Goal: Information Seeking & Learning: Learn about a topic

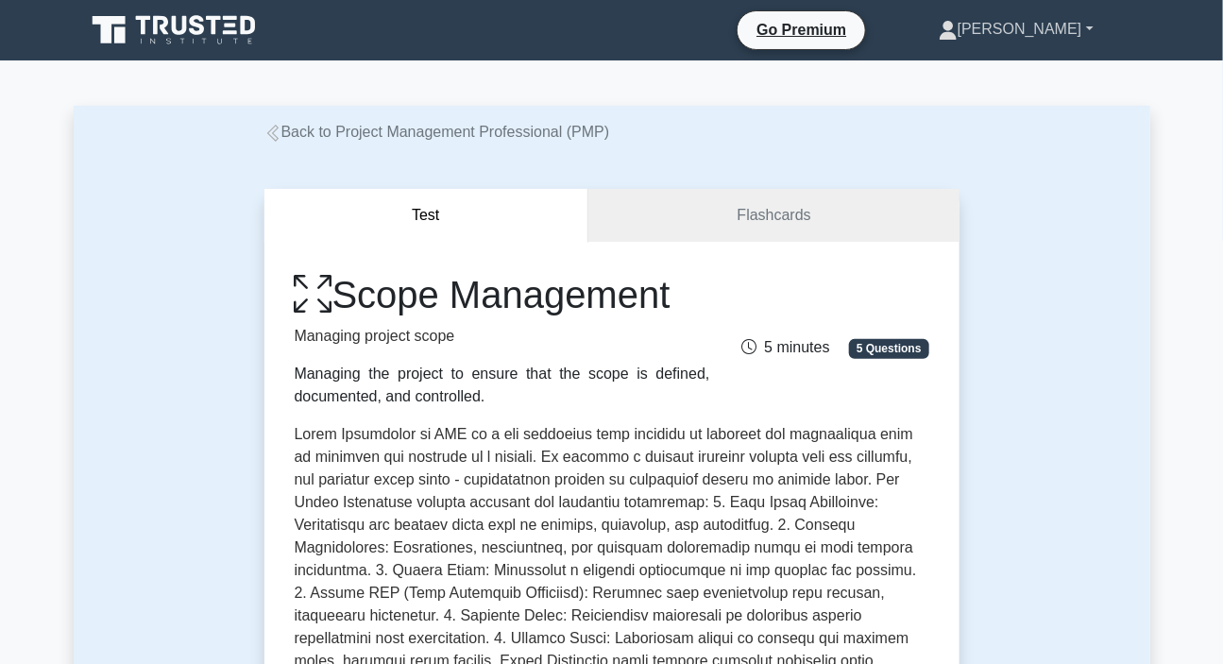
click at [1047, 30] on link "[PERSON_NAME]" at bounding box center [1017, 29] width 246 height 38
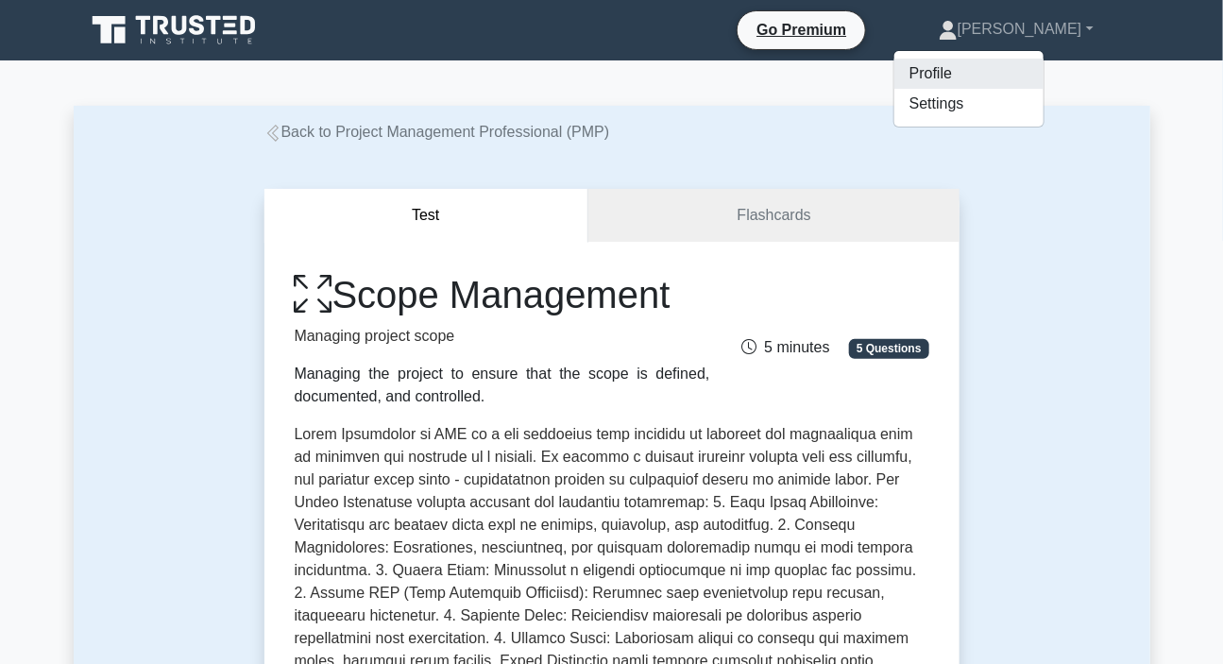
click at [1006, 70] on link "Profile" at bounding box center [969, 74] width 149 height 30
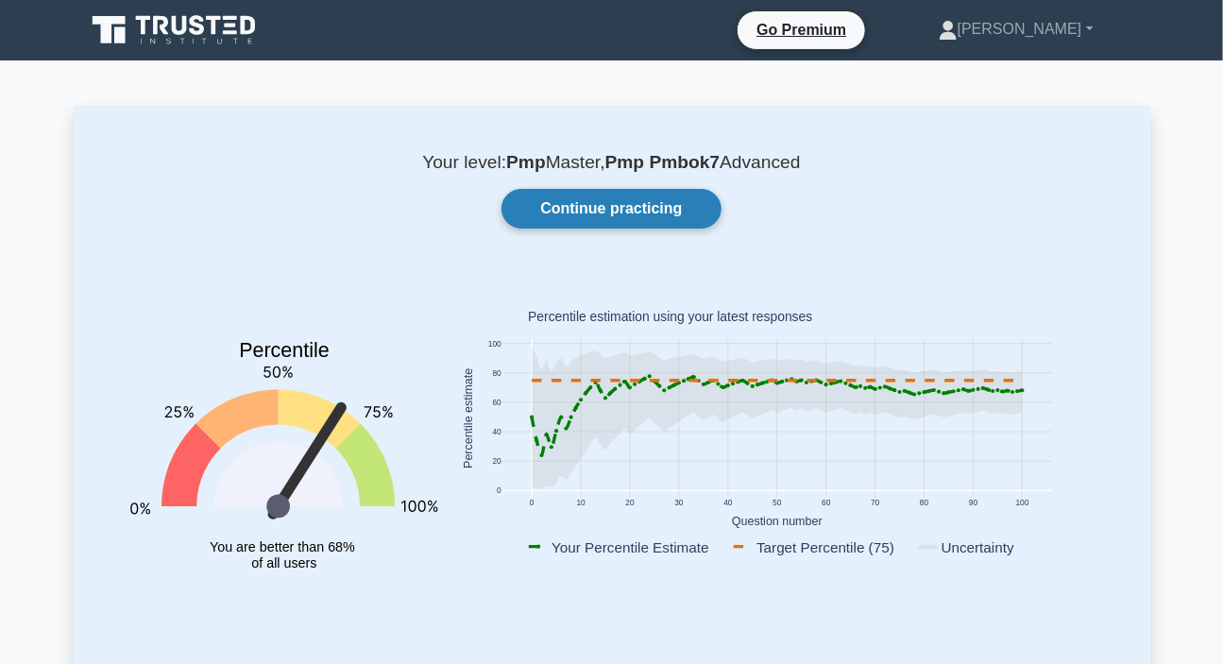
click at [627, 209] on link "Continue practicing" at bounding box center [611, 209] width 219 height 40
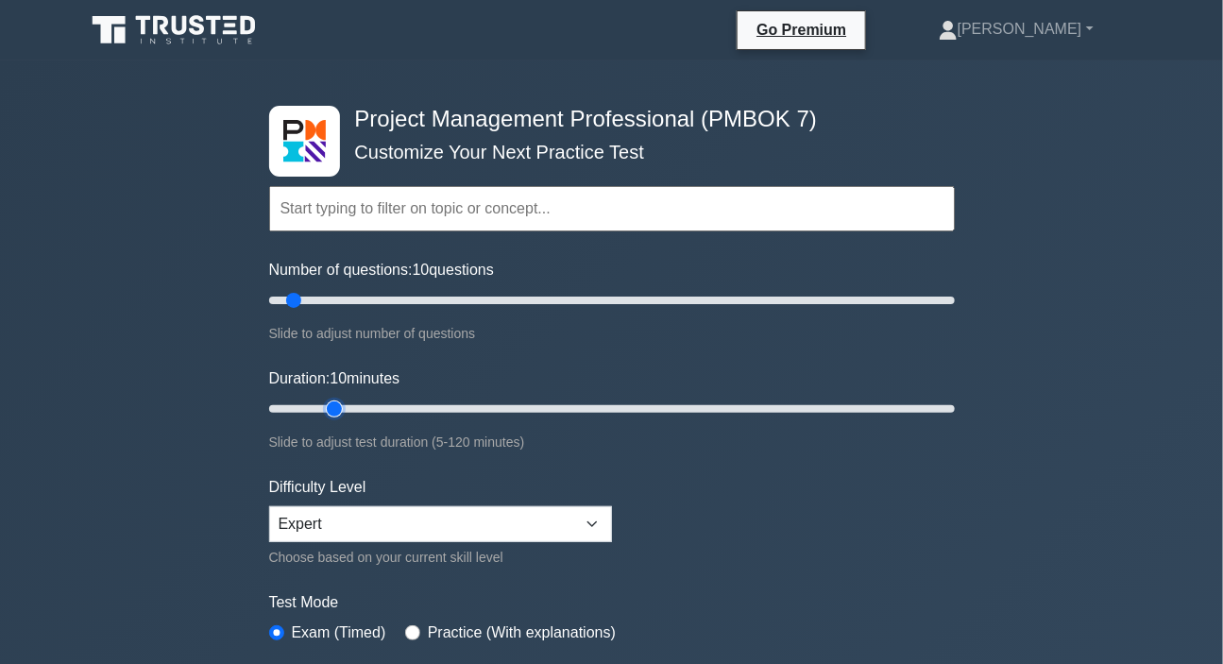
type input "15"
click at [328, 404] on input "Duration: 10 minutes" at bounding box center [612, 409] width 686 height 23
click at [1051, 37] on link "[PERSON_NAME]" at bounding box center [1017, 29] width 246 height 38
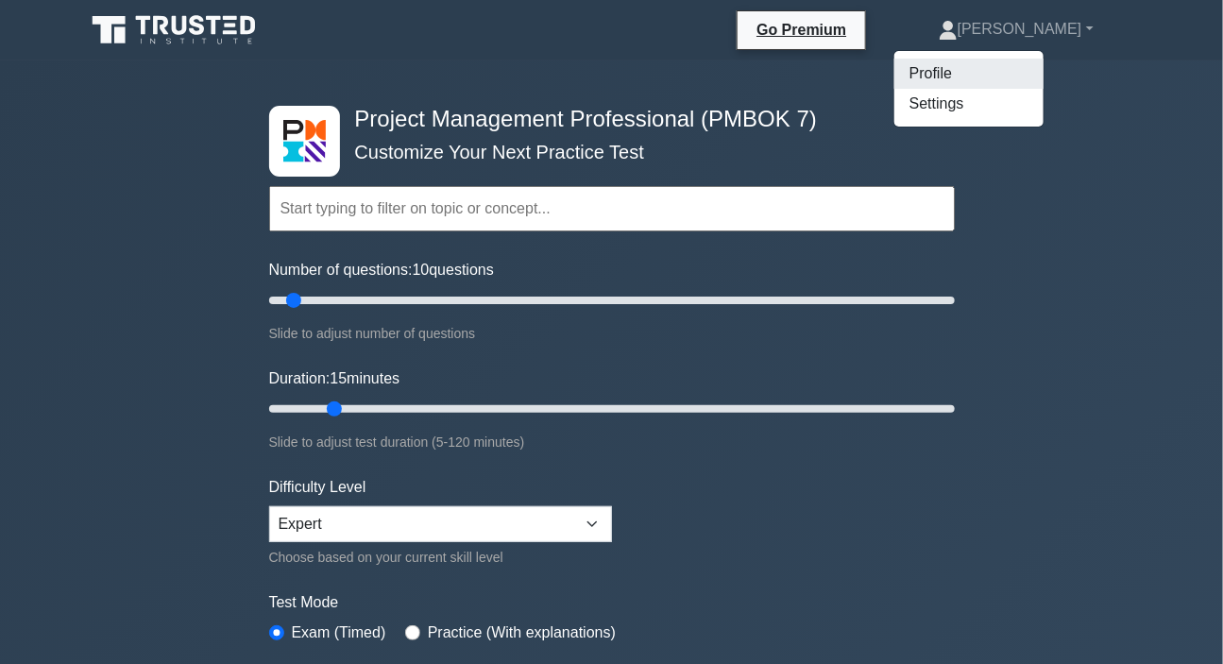
click at [984, 74] on link "Profile" at bounding box center [969, 74] width 149 height 30
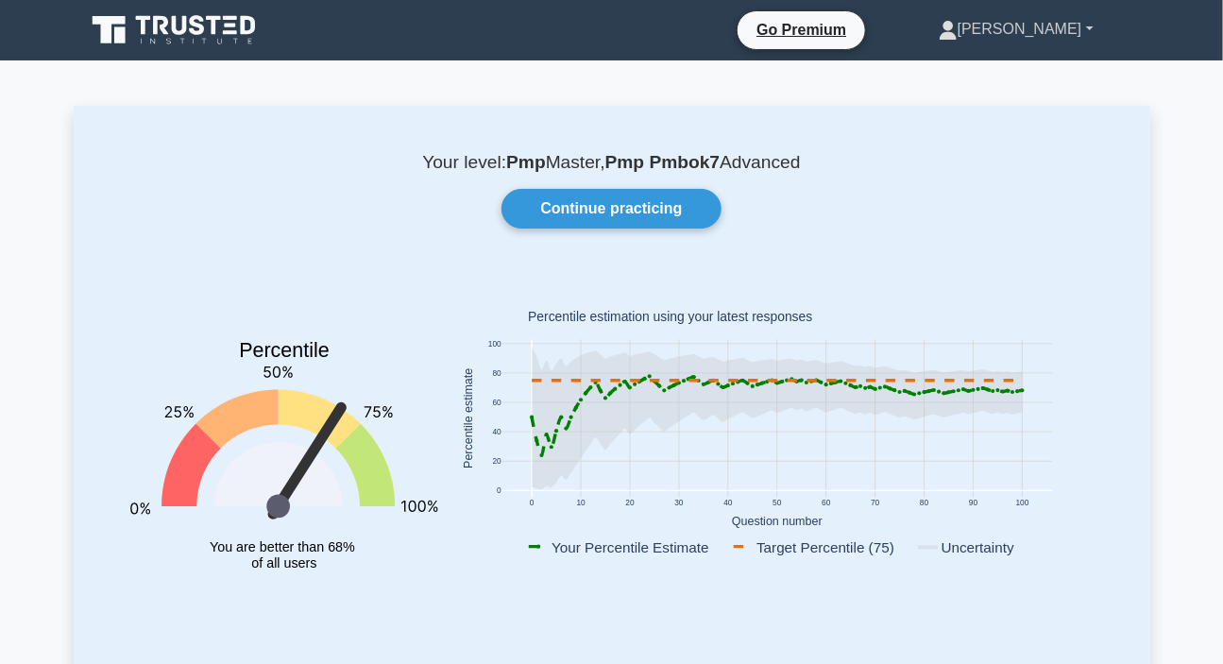
click at [1046, 34] on link "[PERSON_NAME]" at bounding box center [1017, 29] width 246 height 38
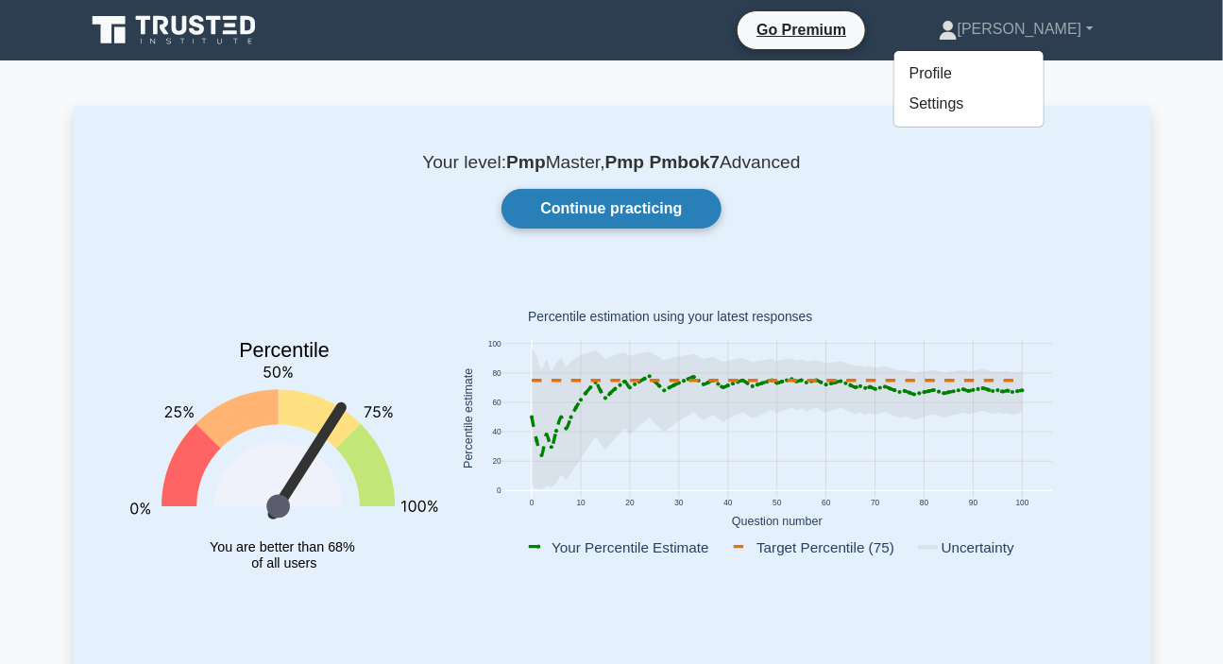
click at [638, 204] on link "Continue practicing" at bounding box center [611, 209] width 219 height 40
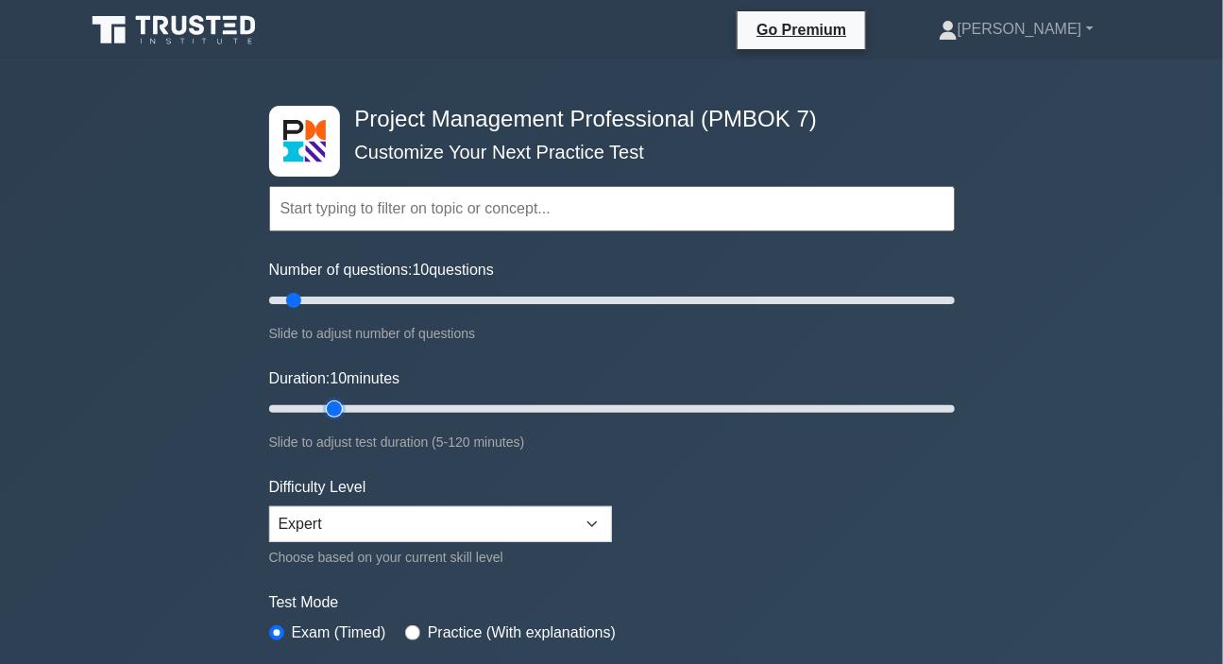
type input "15"
click at [324, 404] on input "Duration: 10 minutes" at bounding box center [612, 409] width 686 height 23
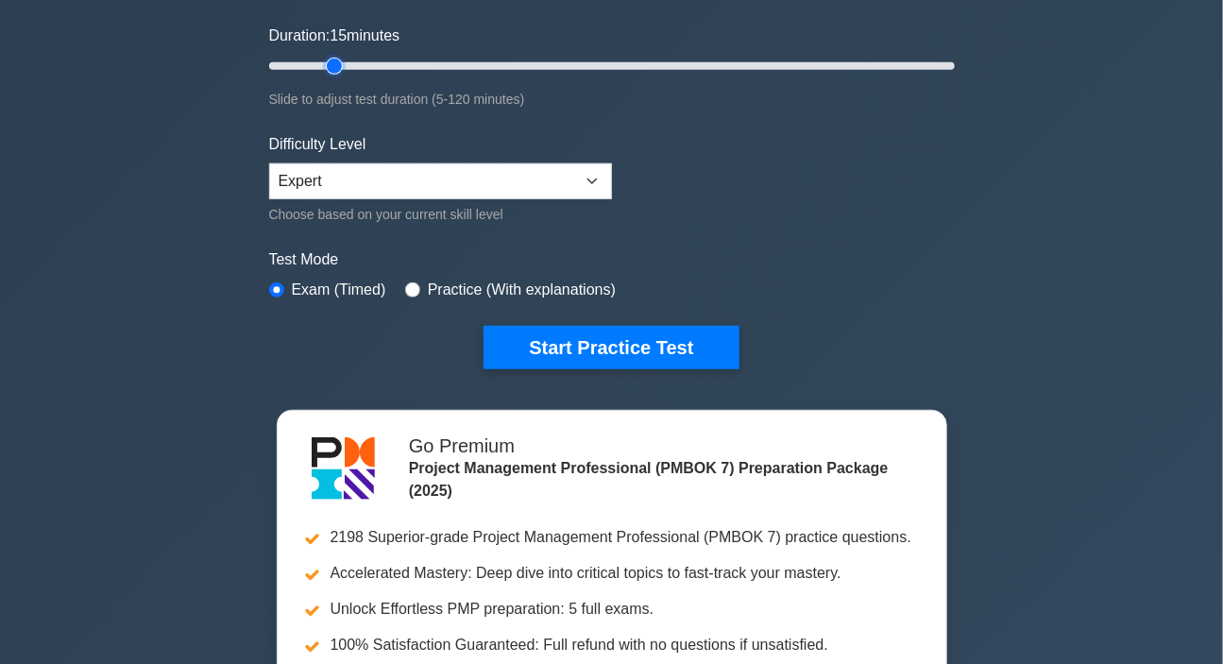
scroll to position [85, 0]
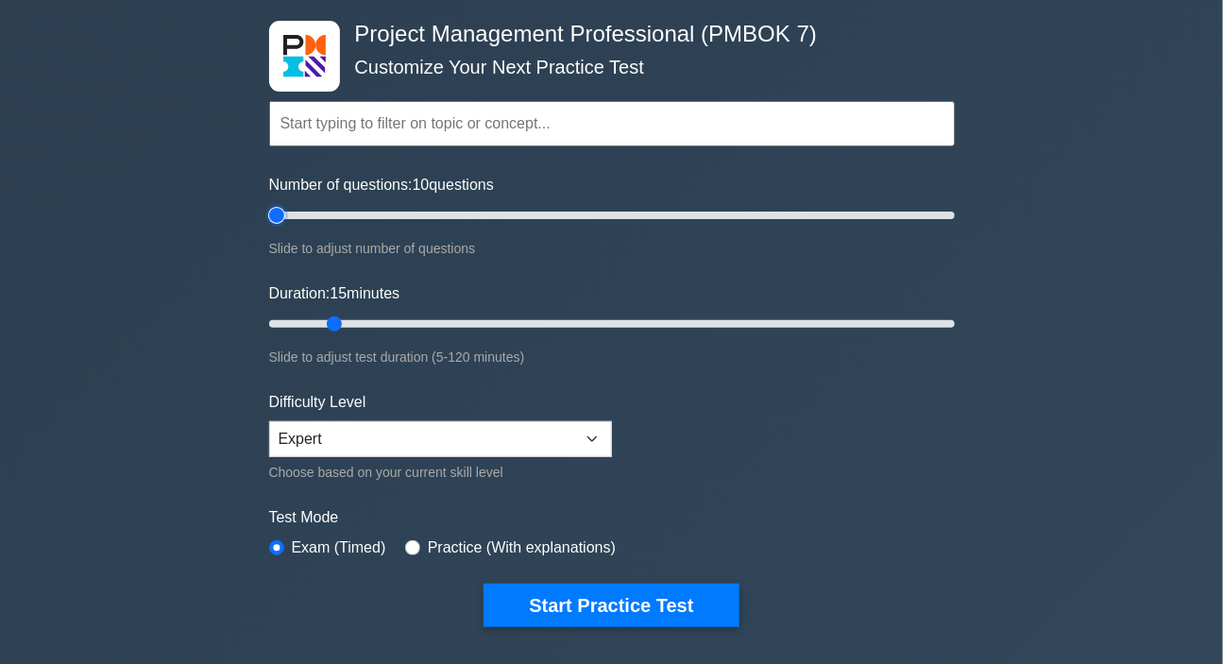
type input "5"
click at [269, 214] on input "Number of questions: 10 questions" at bounding box center [612, 215] width 686 height 23
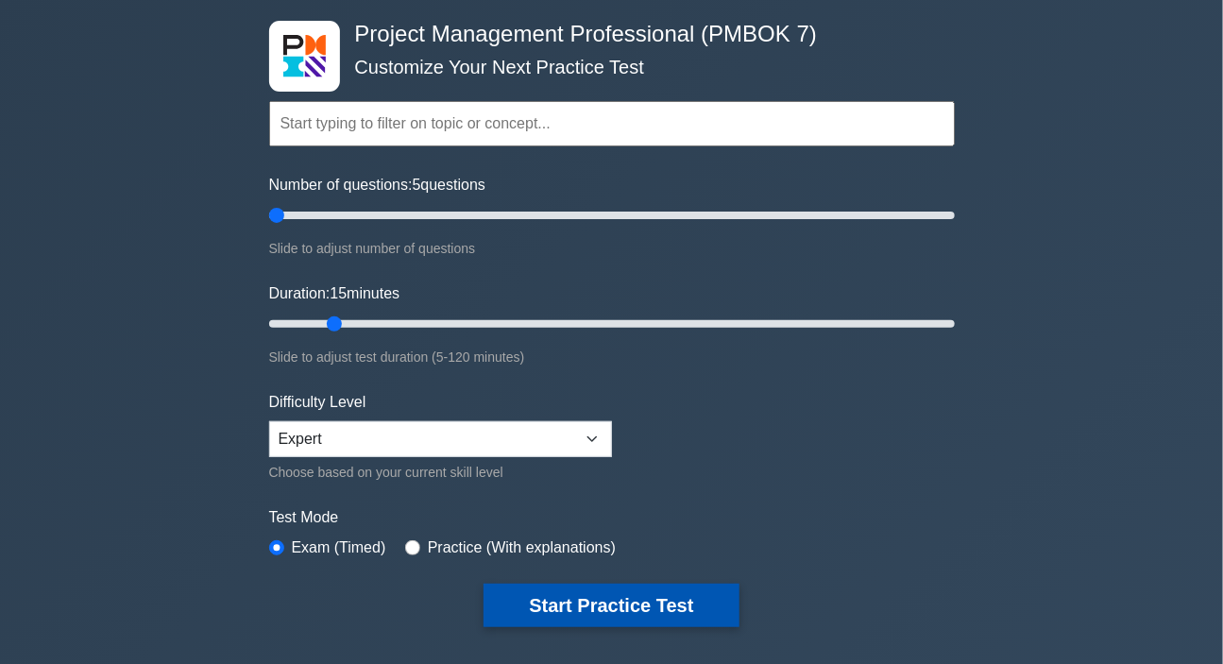
click at [526, 606] on button "Start Practice Test" at bounding box center [611, 605] width 255 height 43
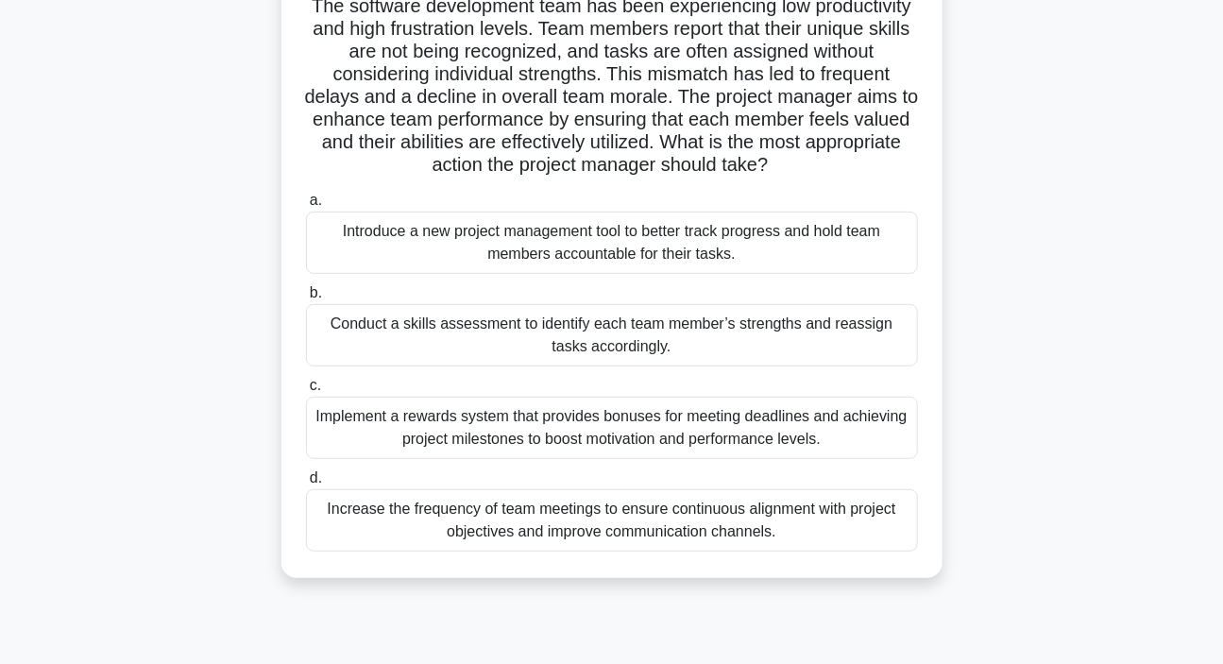
scroll to position [171, 0]
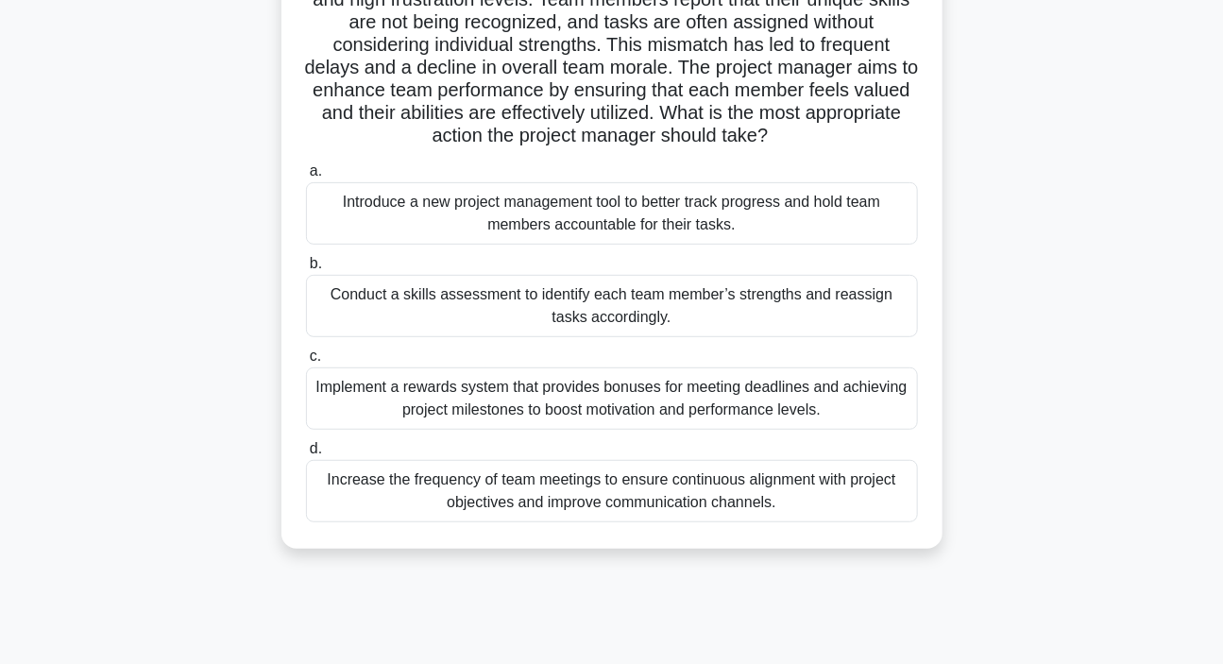
click at [598, 310] on div "Conduct a skills assessment to identify each team member’s strengths and reassi…" at bounding box center [612, 306] width 612 height 62
click at [306, 270] on input "b. Conduct a skills assessment to identify each team member’s strengths and rea…" at bounding box center [306, 264] width 0 height 12
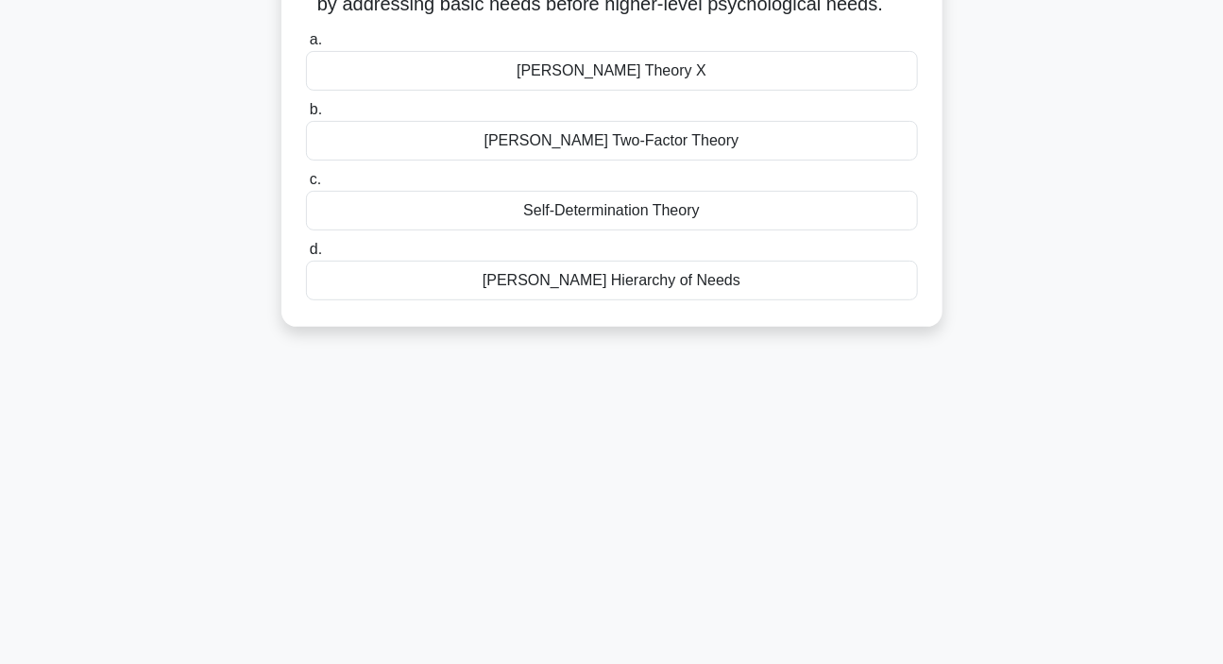
scroll to position [0, 0]
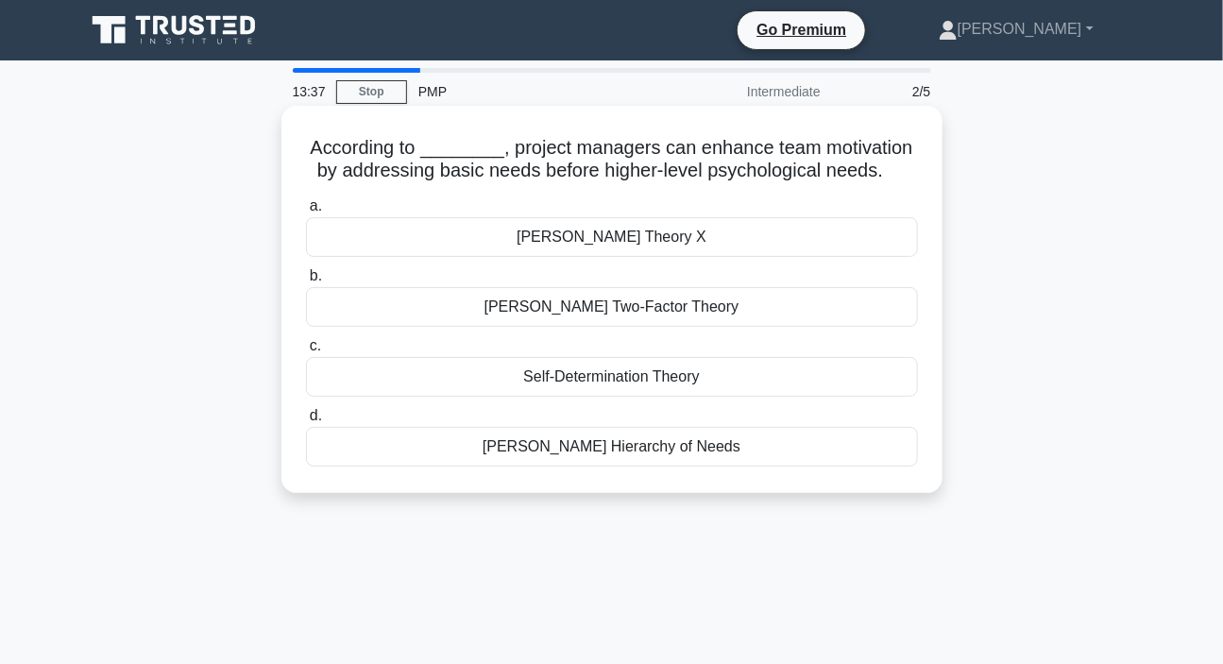
click at [605, 452] on div "Maslow's Hierarchy of Needs" at bounding box center [612, 447] width 612 height 40
click at [306, 422] on input "d. Maslow's Hierarchy of Needs" at bounding box center [306, 416] width 0 height 12
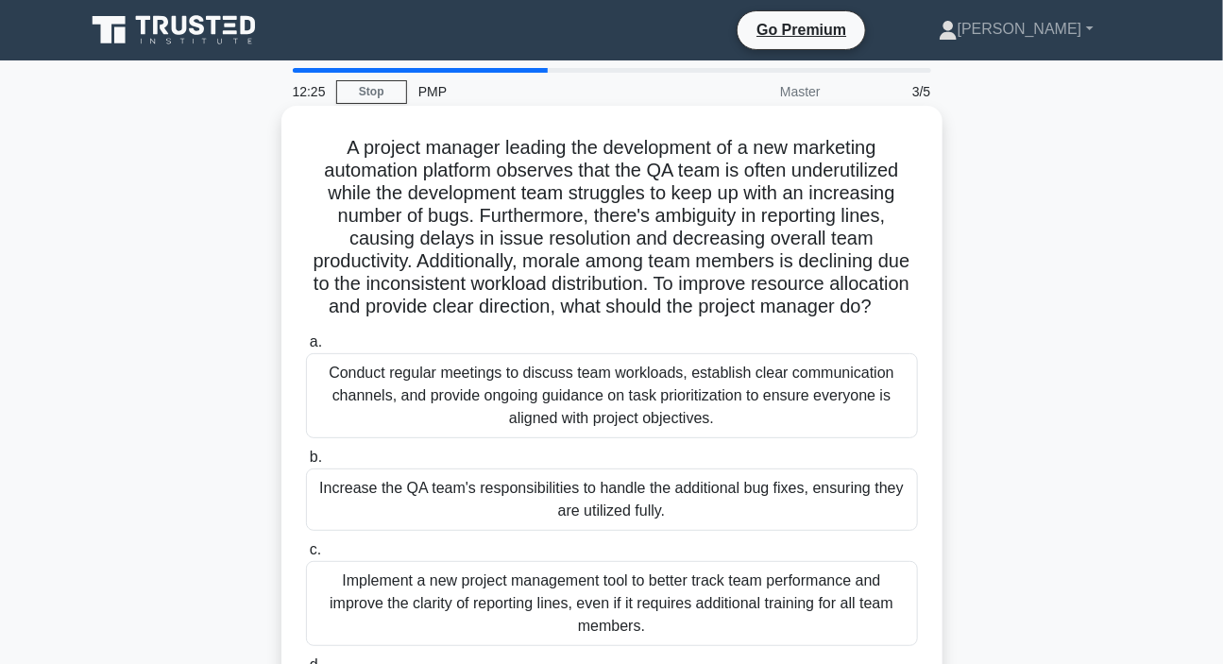
click at [568, 423] on div "Conduct regular meetings to discuss team workloads, establish clear communicati…" at bounding box center [612, 395] width 612 height 85
click at [306, 349] on input "a. Conduct regular meetings to discuss team workloads, establish clear communic…" at bounding box center [306, 342] width 0 height 12
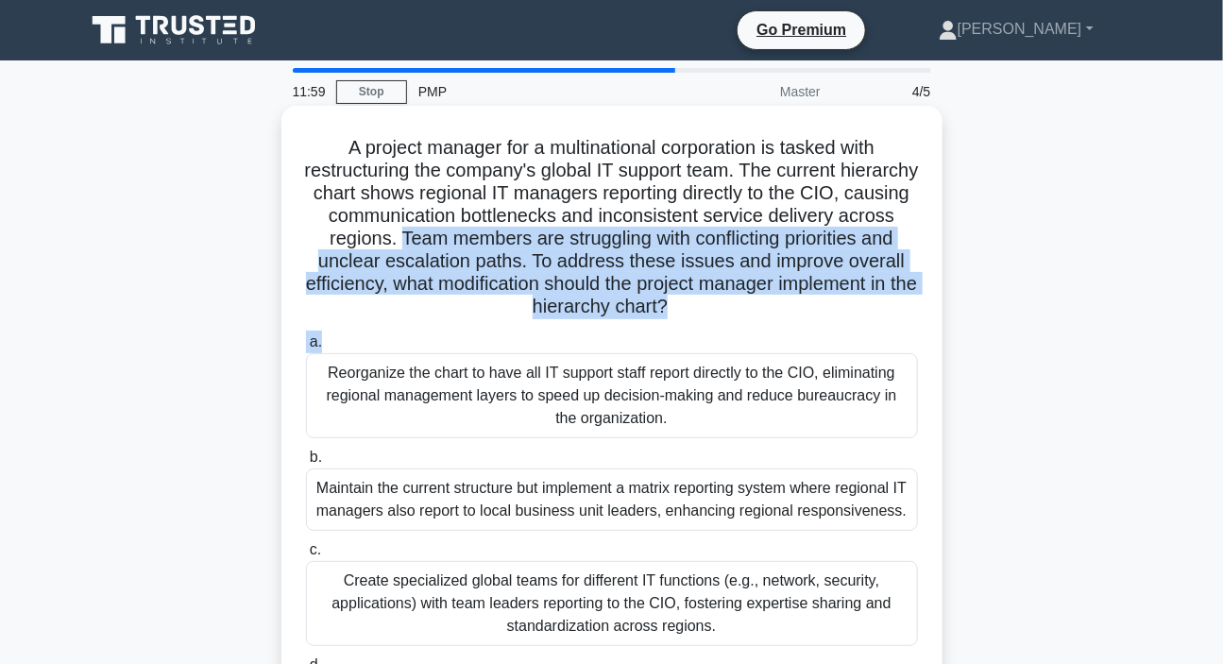
drag, startPoint x: 521, startPoint y: 236, endPoint x: 830, endPoint y: 324, distance: 322.1
click at [830, 324] on div "A project manager for a multinational corporation is tasked with restructuring …" at bounding box center [612, 435] width 646 height 644
click at [682, 301] on h5 "A project manager for a multinational corporation is tasked with restructuring …" at bounding box center [612, 227] width 616 height 183
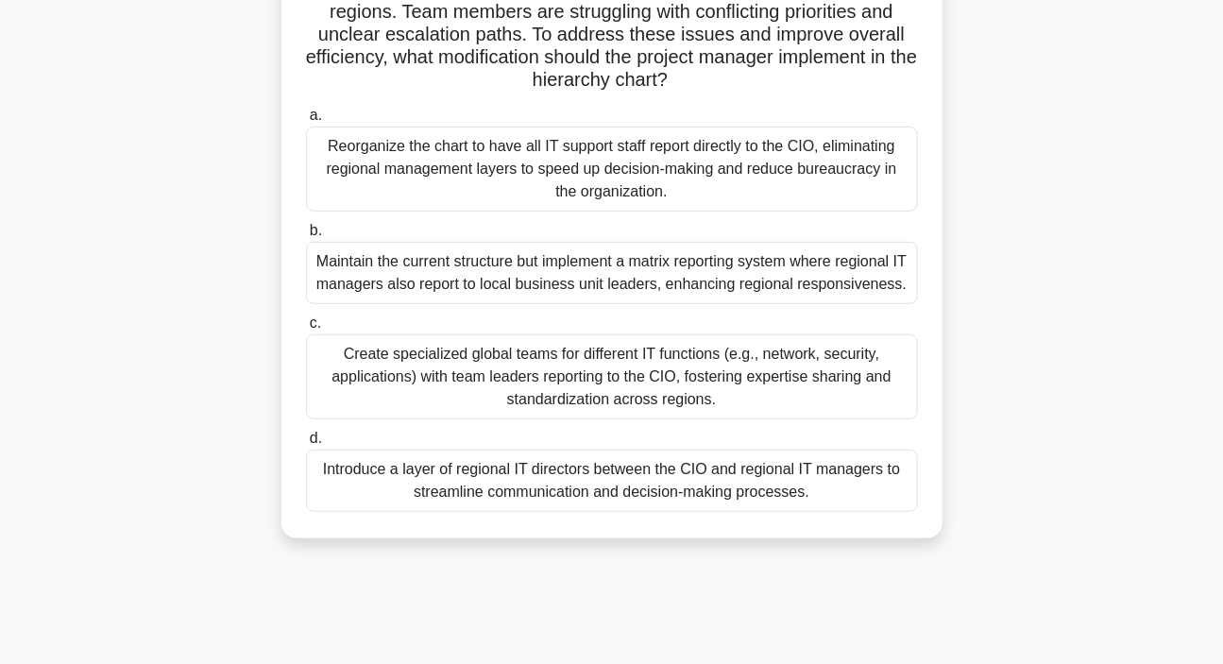
scroll to position [257, 0]
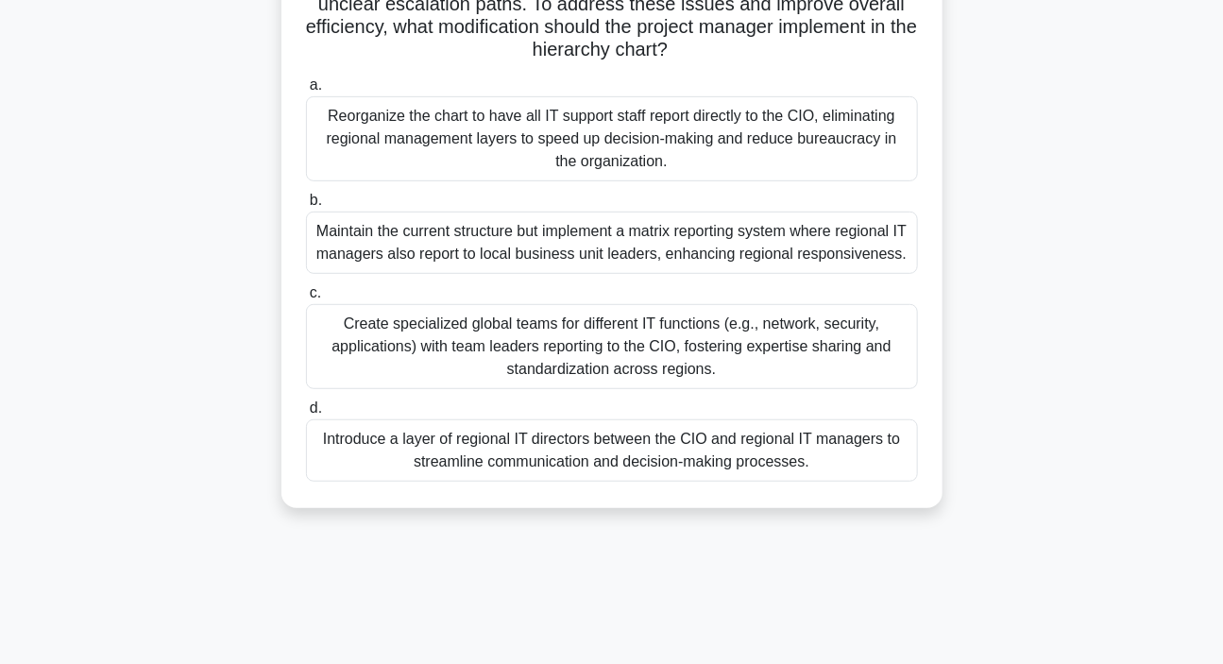
click at [613, 469] on div "Introduce a layer of regional IT directors between the CIO and regional IT mana…" at bounding box center [612, 450] width 612 height 62
click at [306, 415] on input "d. Introduce a layer of regional IT directors between the CIO and regional IT m…" at bounding box center [306, 408] width 0 height 12
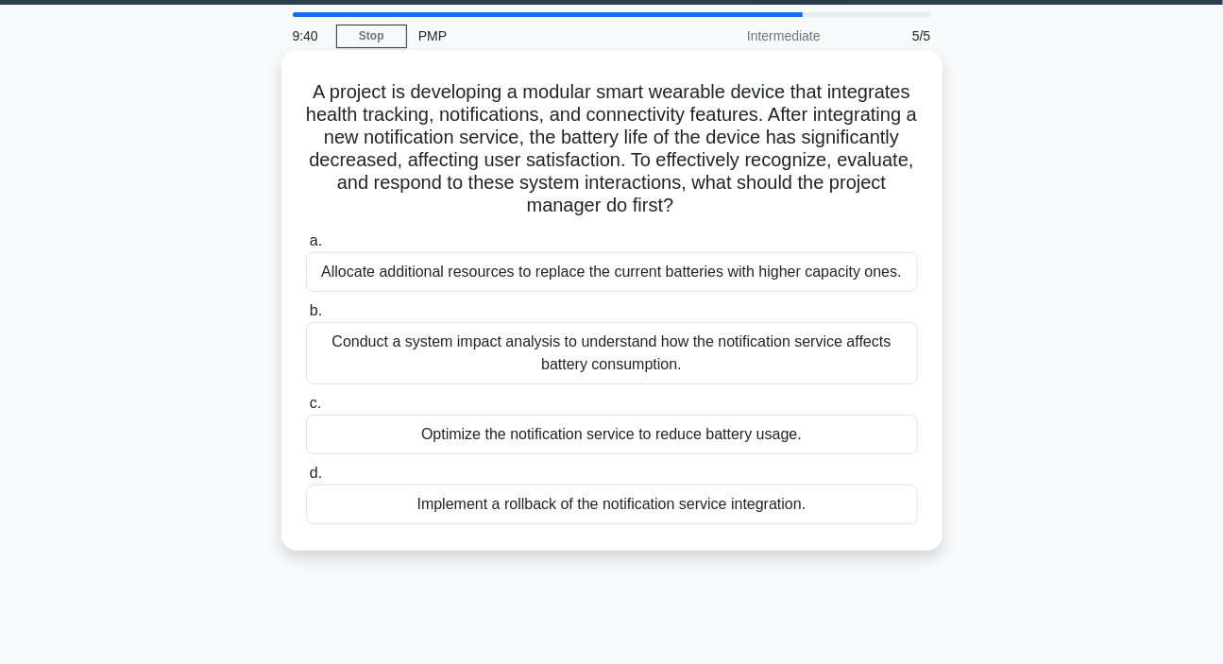
scroll to position [85, 0]
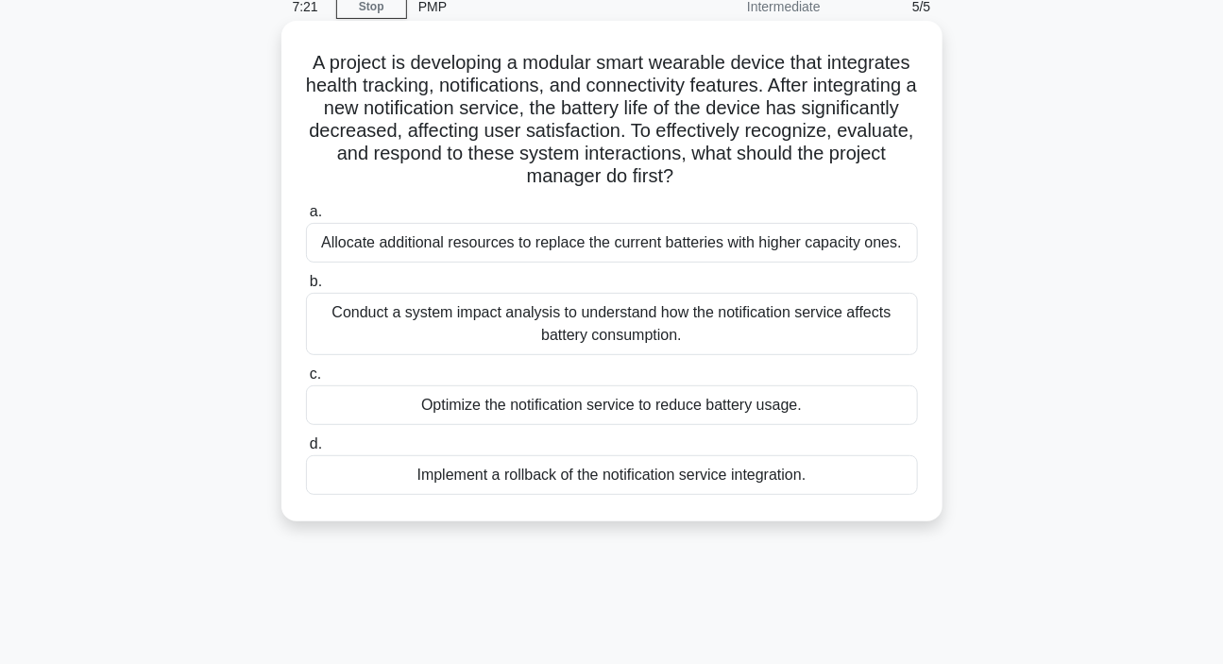
click at [531, 320] on div "Conduct a system impact analysis to understand how the notification service aff…" at bounding box center [612, 324] width 612 height 62
click at [306, 288] on input "b. Conduct a system impact analysis to understand how the notification service …" at bounding box center [306, 282] width 0 height 12
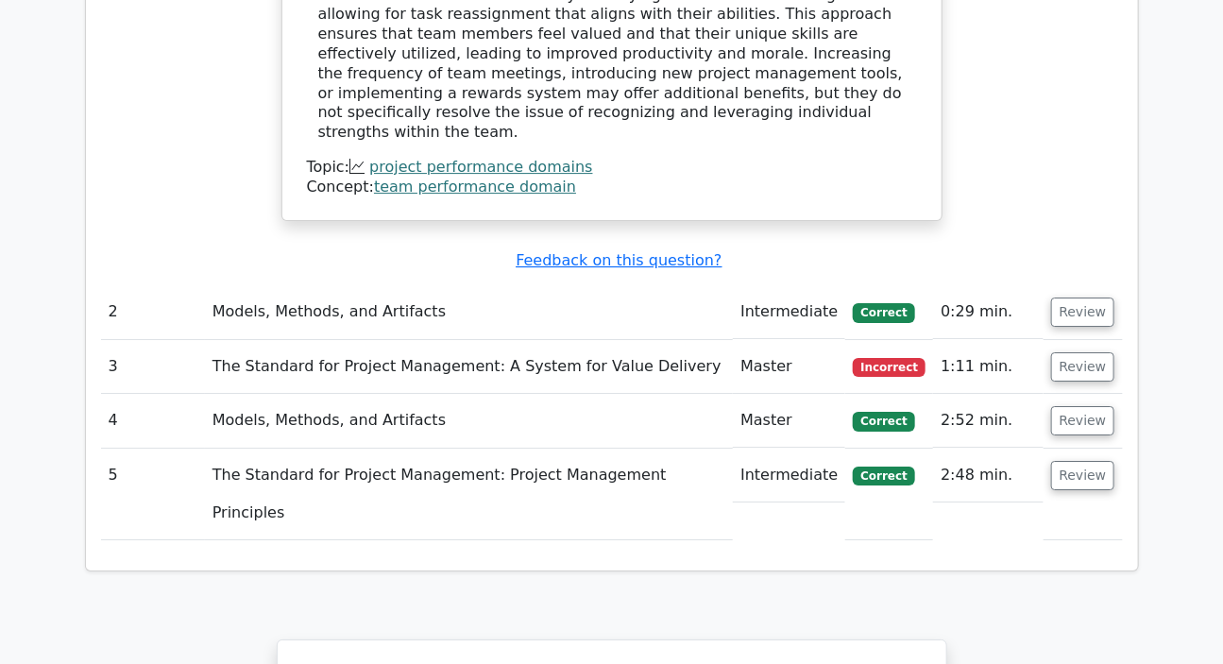
scroll to position [2232, 0]
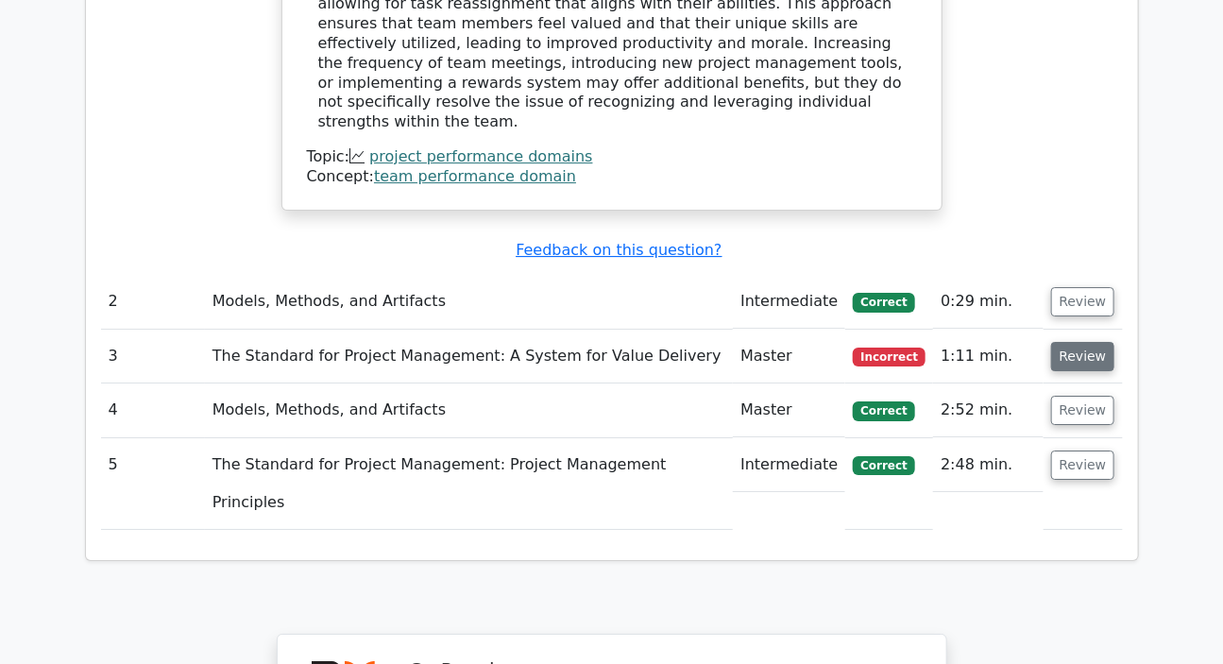
click at [1081, 342] on button "Review" at bounding box center [1083, 356] width 64 height 29
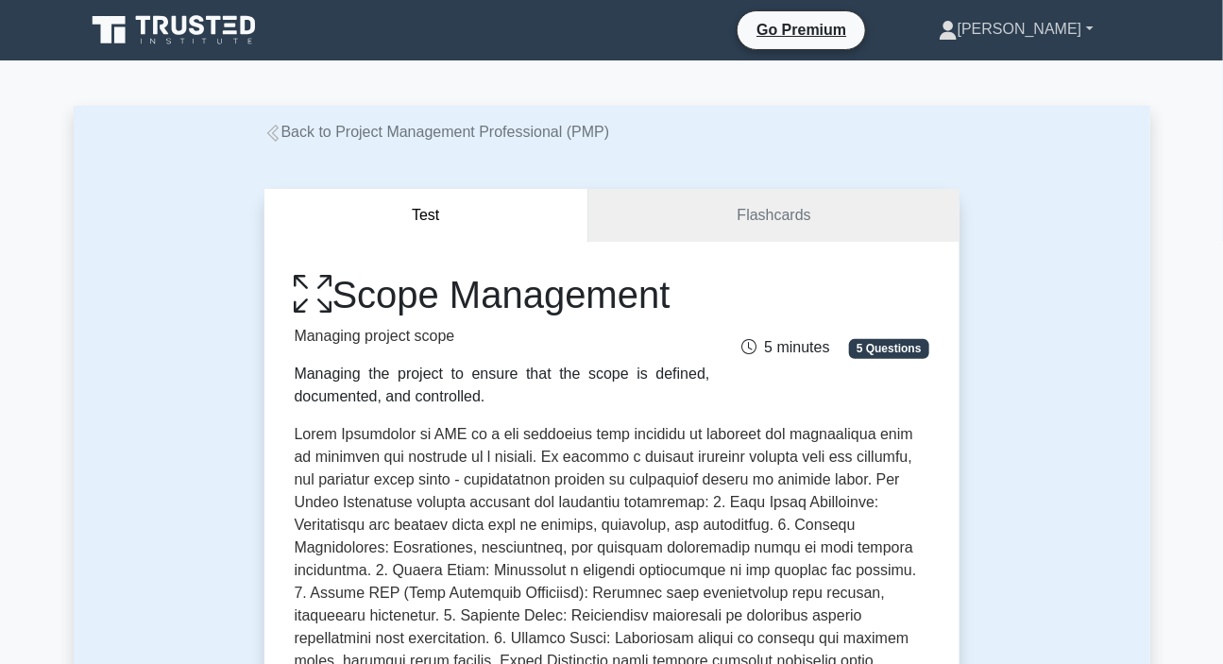
click at [1030, 21] on link "[PERSON_NAME]" at bounding box center [1017, 29] width 246 height 38
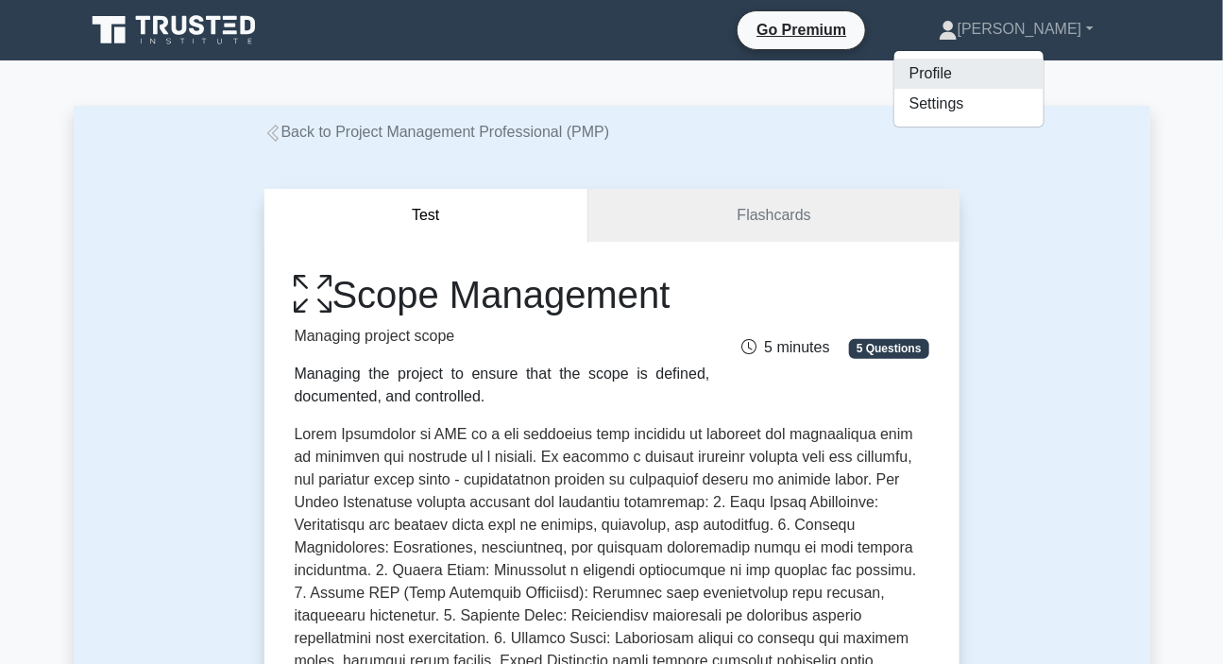
click at [1010, 79] on link "Profile" at bounding box center [969, 74] width 149 height 30
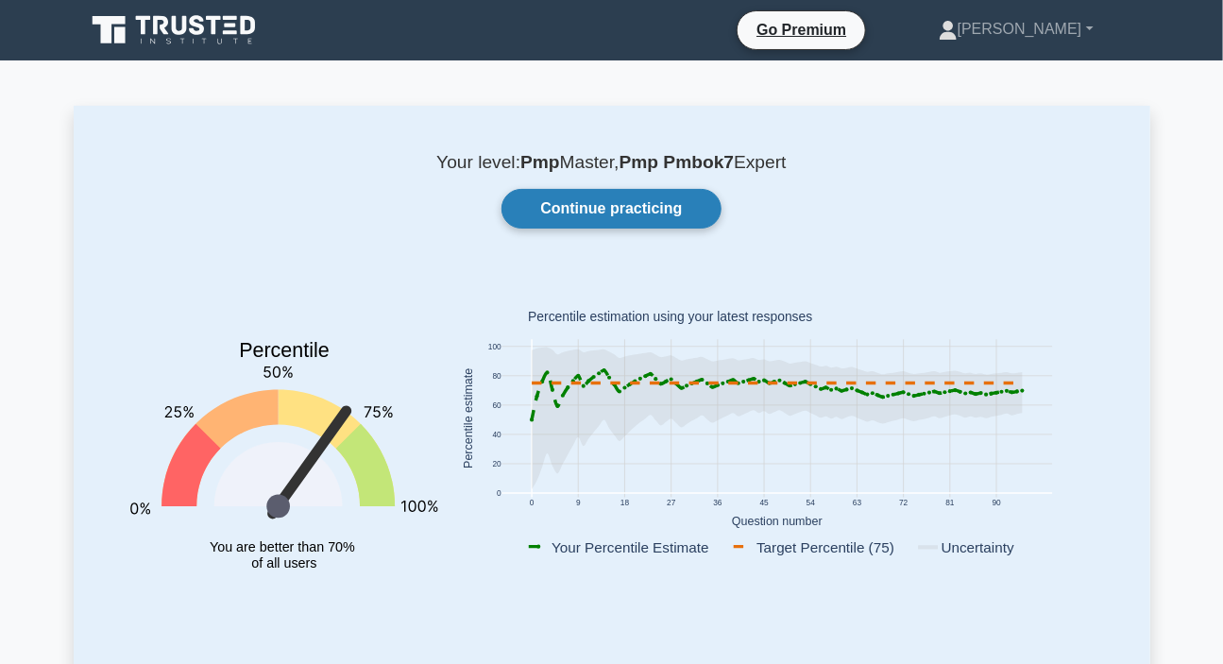
click at [657, 196] on link "Continue practicing" at bounding box center [611, 209] width 219 height 40
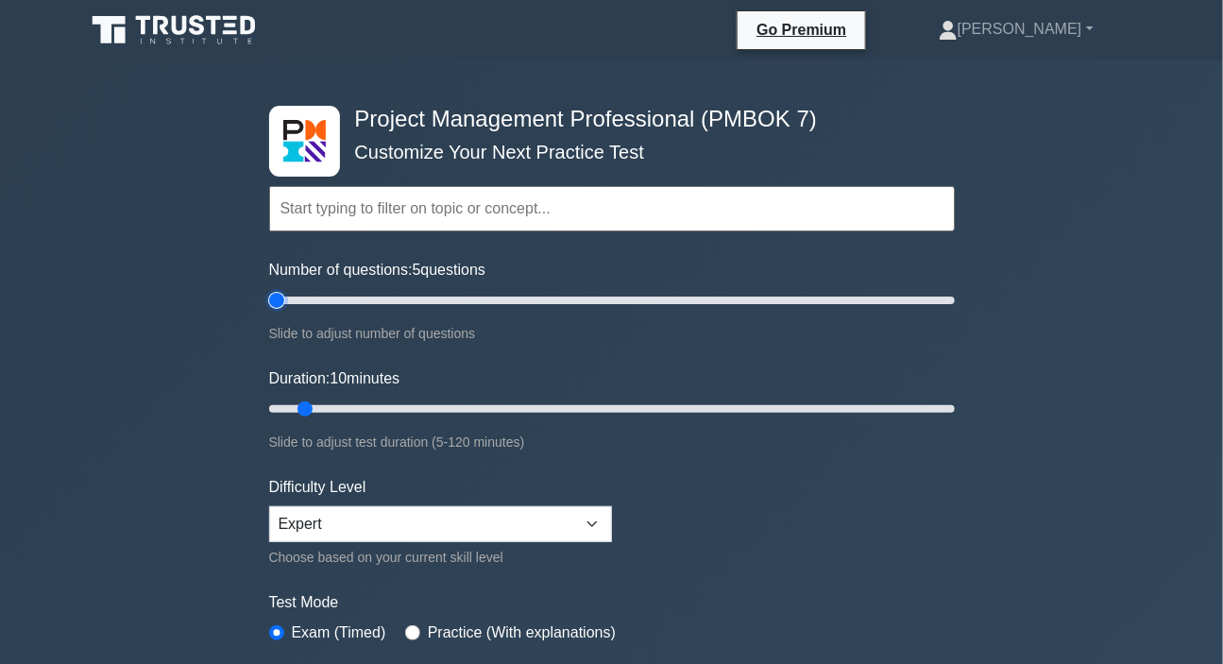
type input "5"
click at [270, 299] on input "Number of questions: 5 questions" at bounding box center [612, 300] width 686 height 23
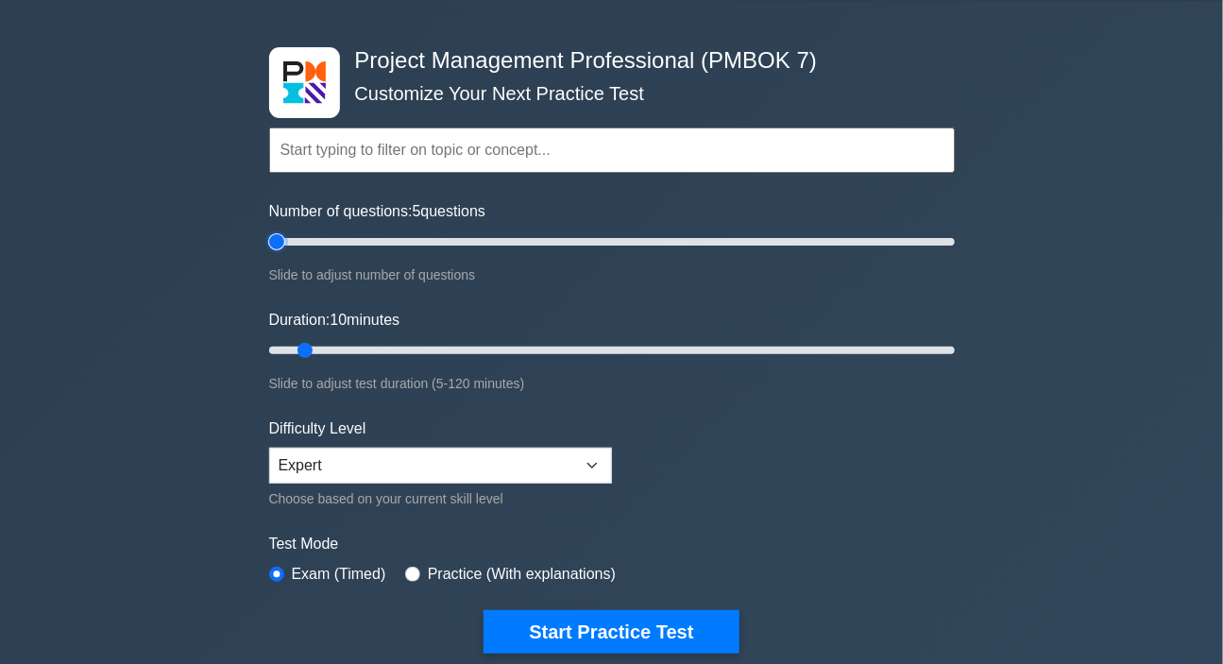
scroll to position [85, 0]
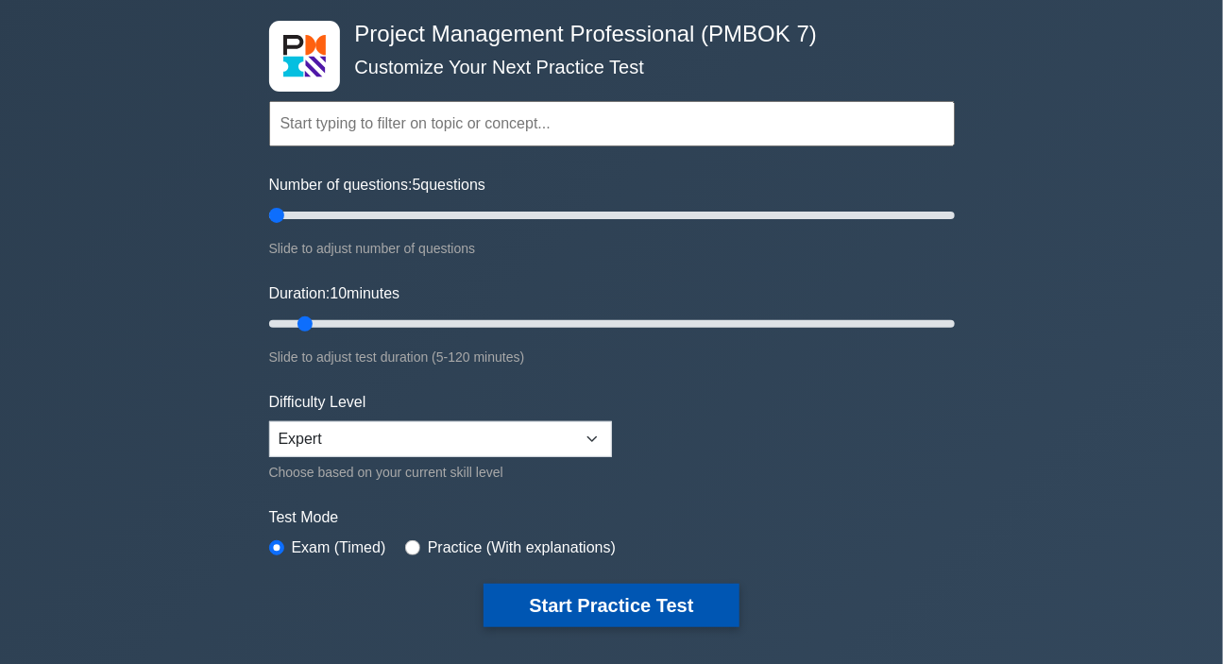
click at [624, 607] on button "Start Practice Test" at bounding box center [611, 605] width 255 height 43
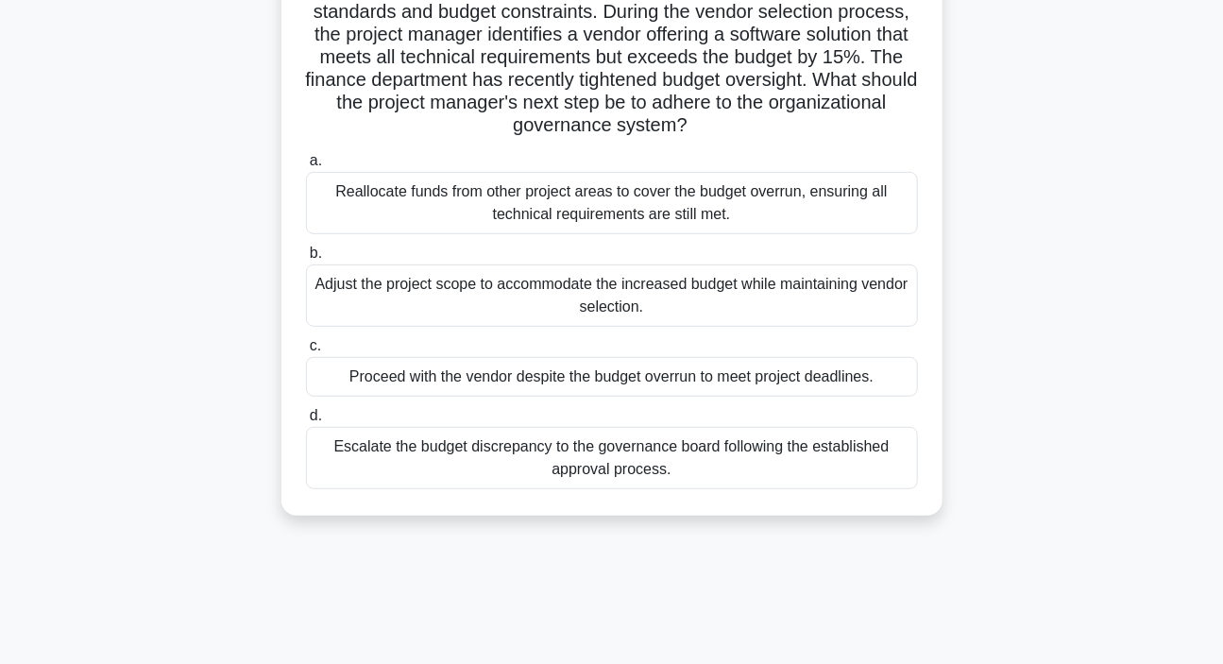
scroll to position [257, 0]
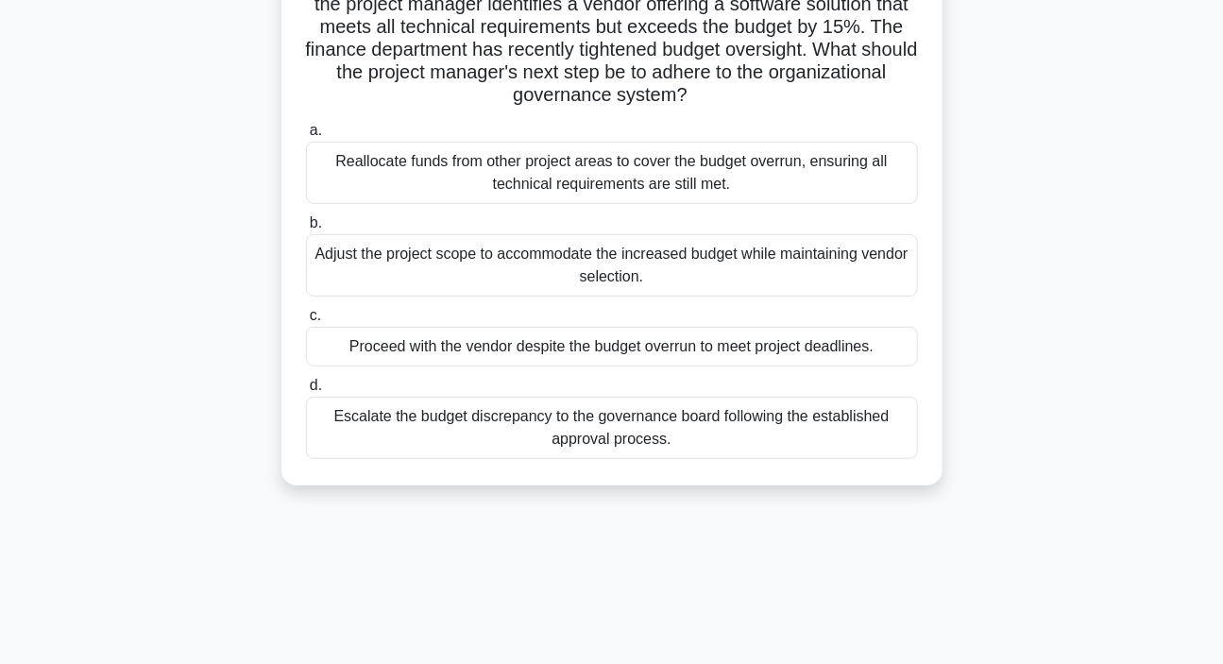
click at [586, 436] on div "Escalate the budget discrepancy to the governance board following the establish…" at bounding box center [612, 428] width 612 height 62
click at [306, 392] on input "d. Escalate the budget discrepancy to the governance board following the establ…" at bounding box center [306, 386] width 0 height 12
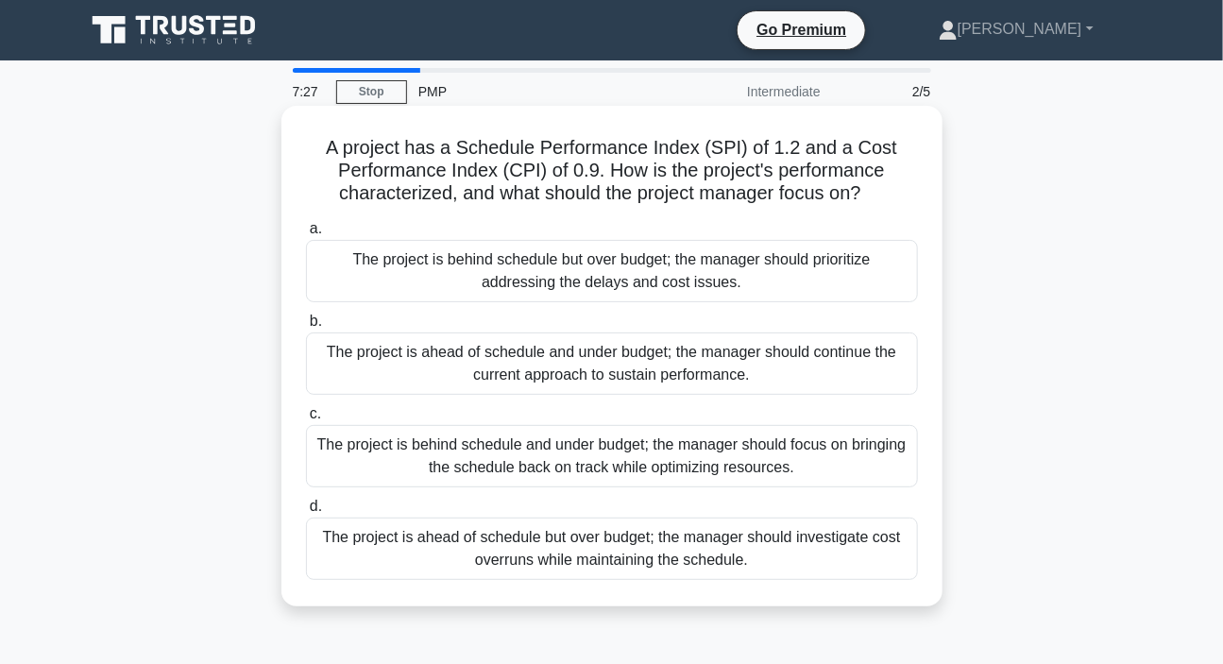
scroll to position [85, 0]
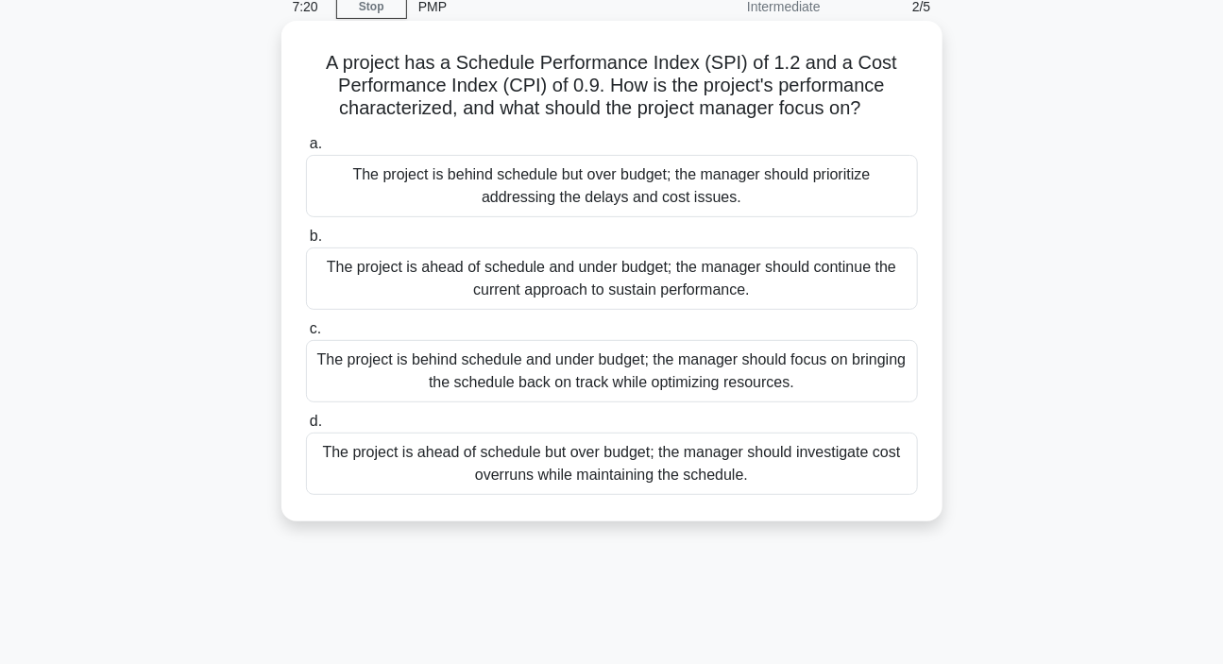
click at [551, 463] on div "The project is ahead of schedule but over budget; the manager should investigat…" at bounding box center [612, 464] width 612 height 62
click at [306, 428] on input "d. The project is ahead of schedule but over budget; the manager should investi…" at bounding box center [306, 422] width 0 height 12
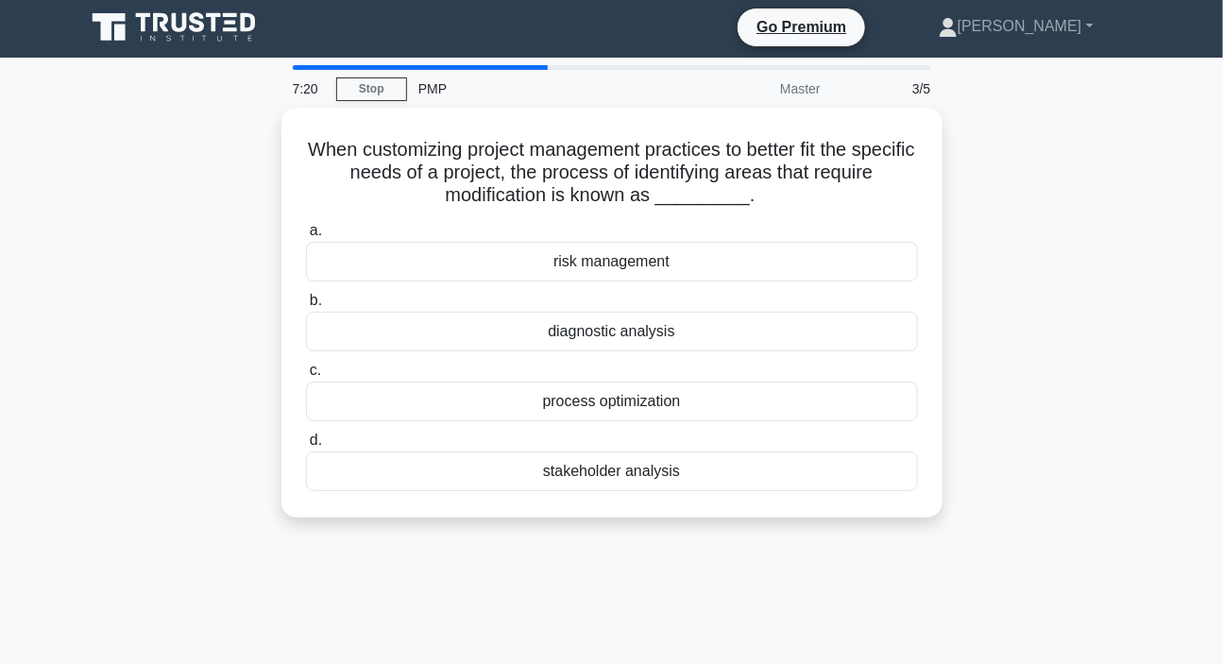
scroll to position [0, 0]
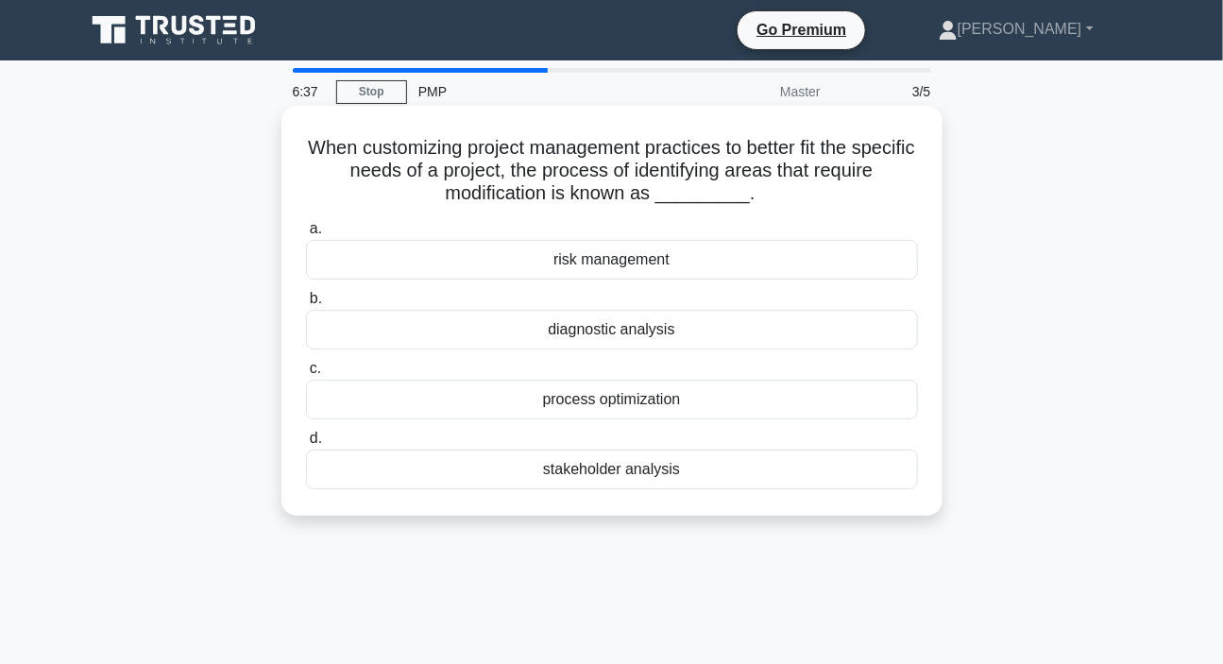
click at [628, 400] on div "process optimization" at bounding box center [612, 400] width 612 height 40
click at [306, 375] on input "c. process optimization" at bounding box center [306, 369] width 0 height 12
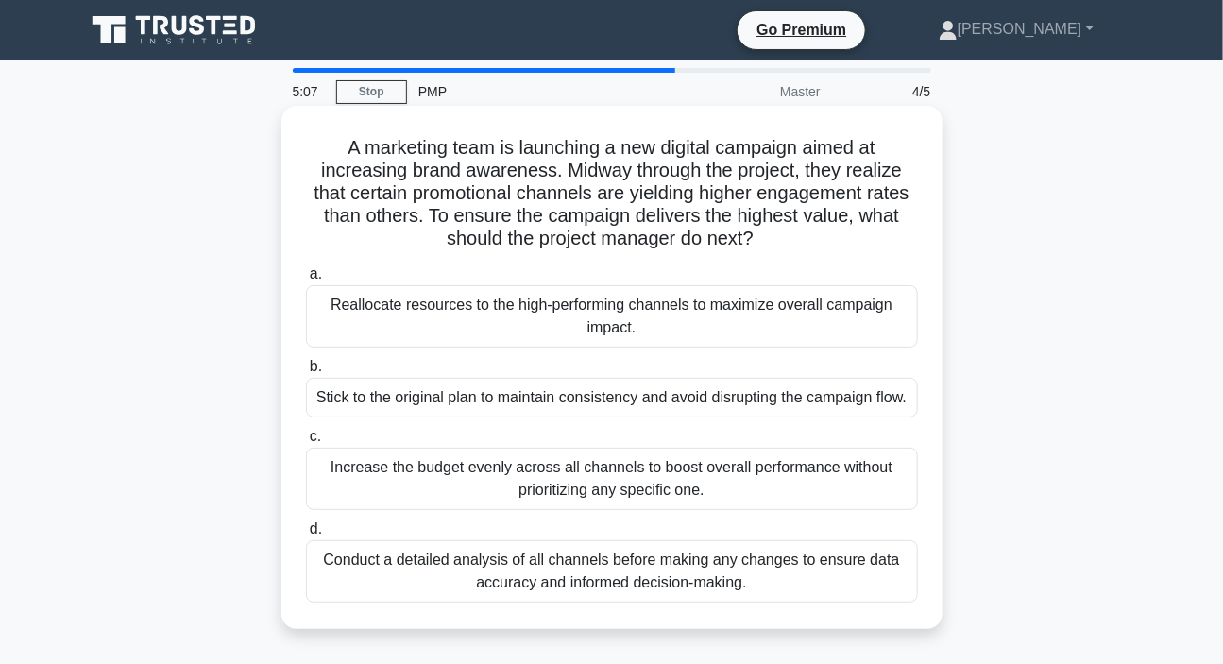
click at [724, 595] on div "Conduct a detailed analysis of all channels before making any changes to ensure…" at bounding box center [612, 571] width 612 height 62
click at [306, 536] on input "d. Conduct a detailed analysis of all channels before making any changes to ens…" at bounding box center [306, 529] width 0 height 12
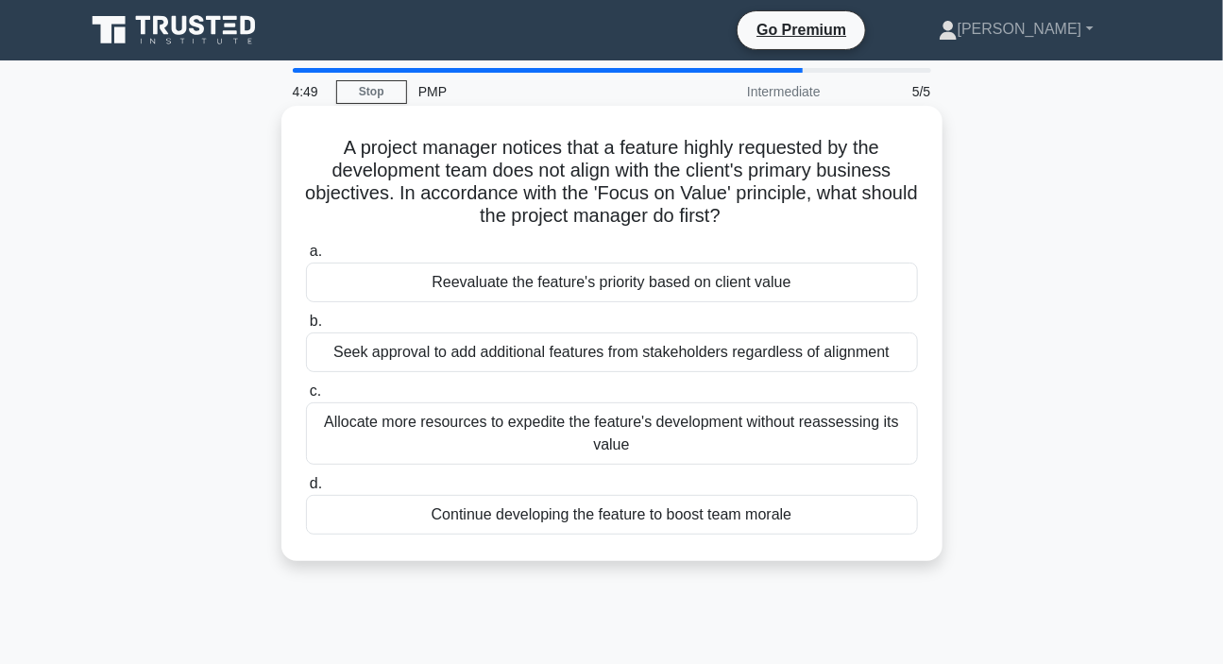
click at [492, 287] on div "Reevaluate the feature's priority based on client value" at bounding box center [612, 283] width 612 height 40
click at [306, 258] on input "a. Reevaluate the feature's priority based on client value" at bounding box center [306, 252] width 0 height 12
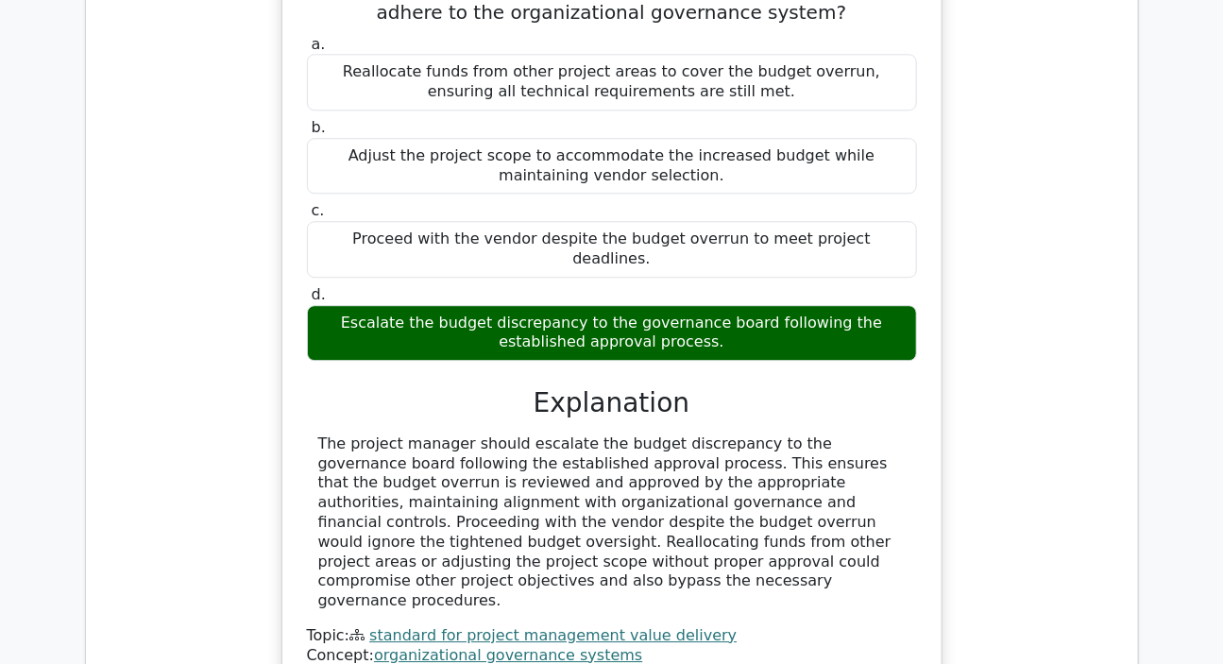
scroll to position [2232, 0]
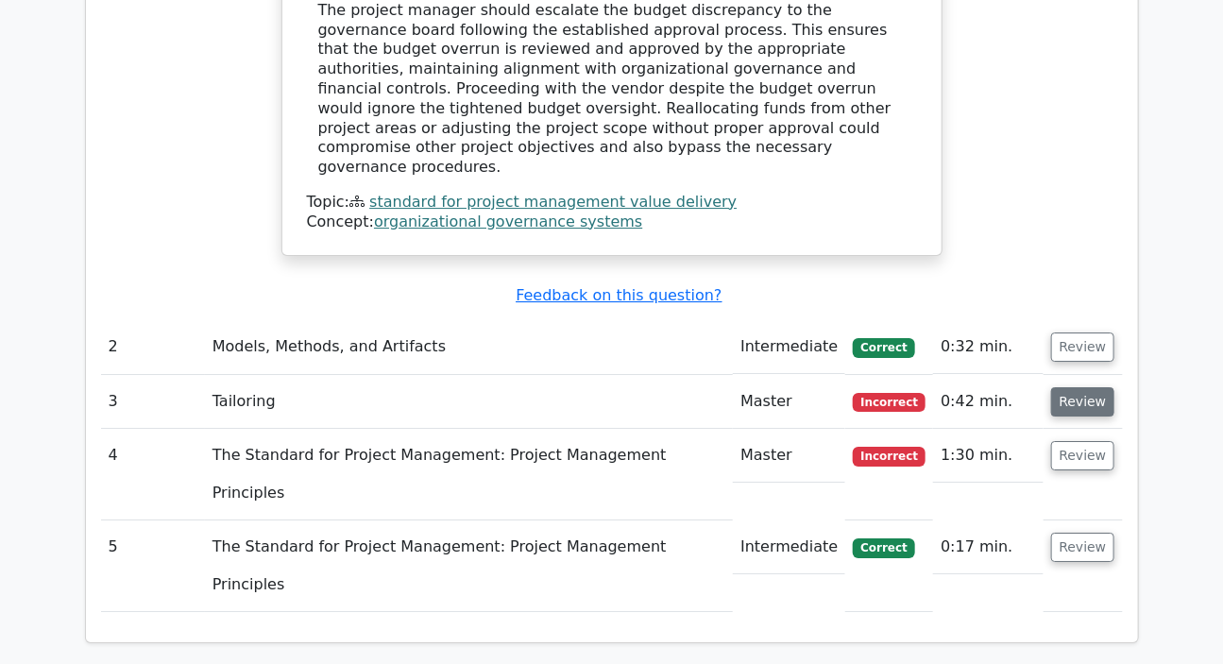
click at [1072, 387] on button "Review" at bounding box center [1083, 401] width 64 height 29
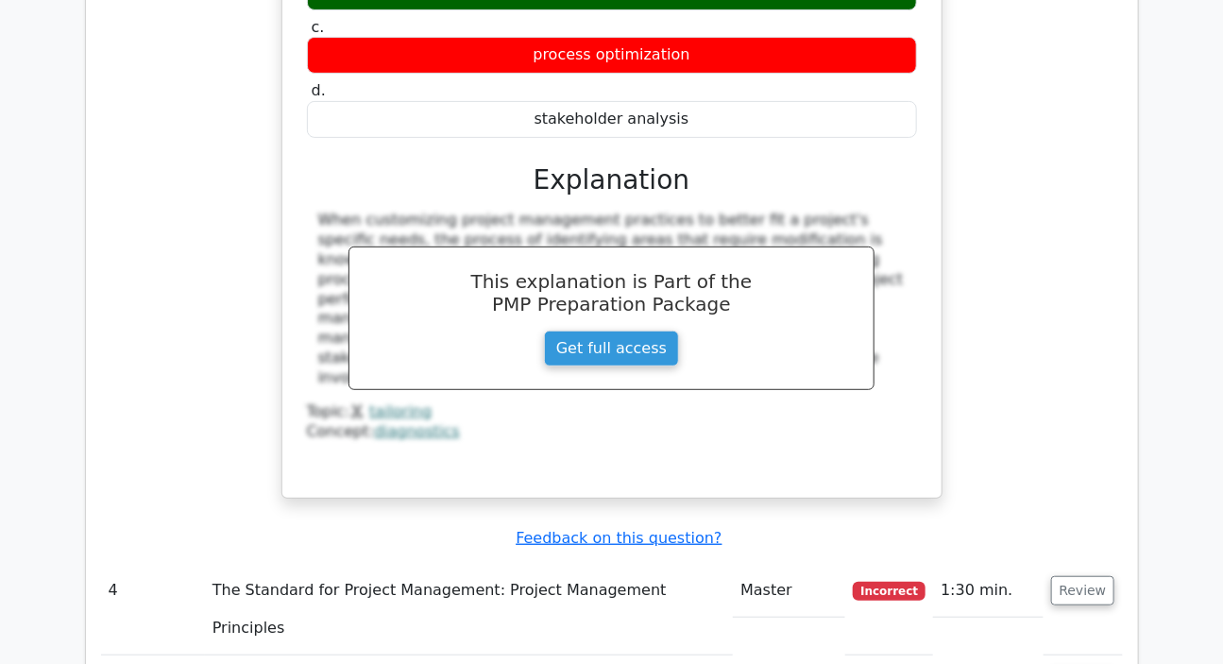
scroll to position [3005, 0]
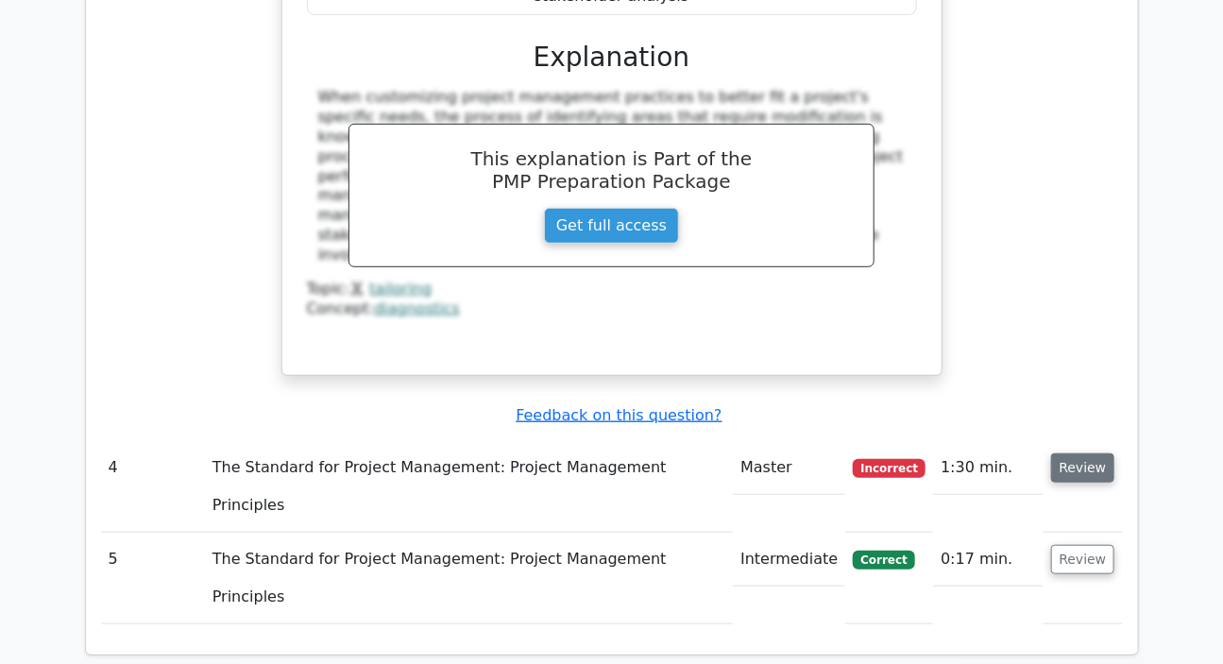
click at [1093, 453] on button "Review" at bounding box center [1083, 467] width 64 height 29
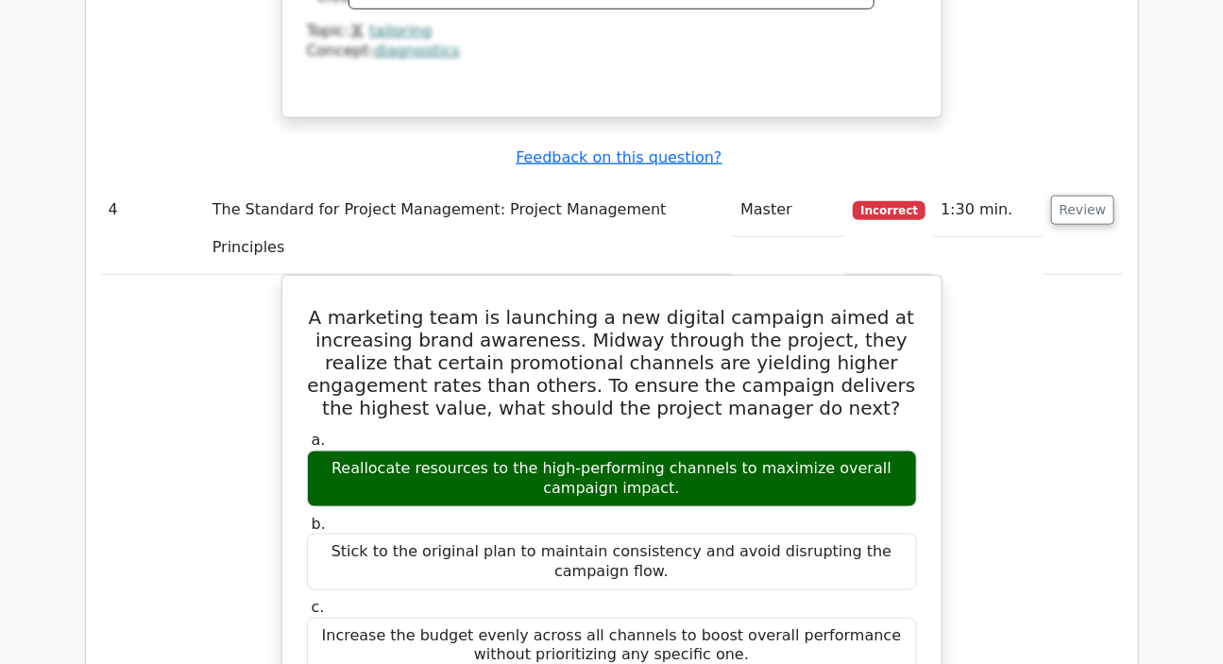
scroll to position [3177, 0]
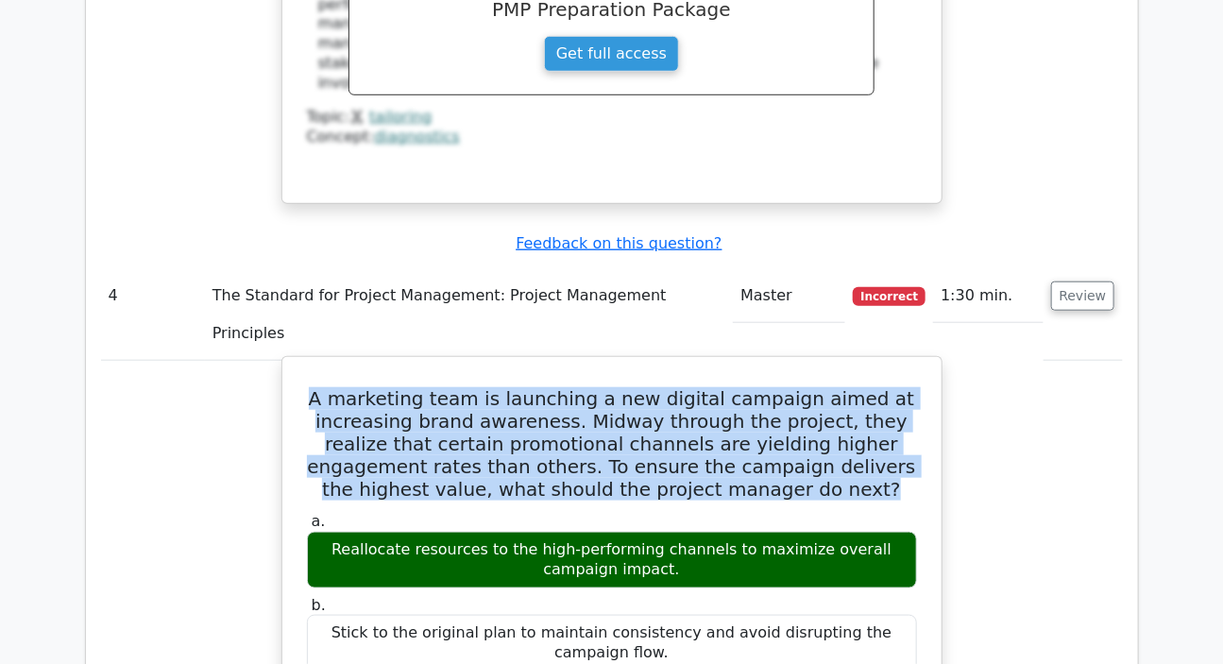
drag, startPoint x: 332, startPoint y: 208, endPoint x: 803, endPoint y: 311, distance: 482.5
click at [803, 387] on h5 "A marketing team is launching a new digital campaign aimed at increasing brand …" at bounding box center [612, 443] width 614 height 113
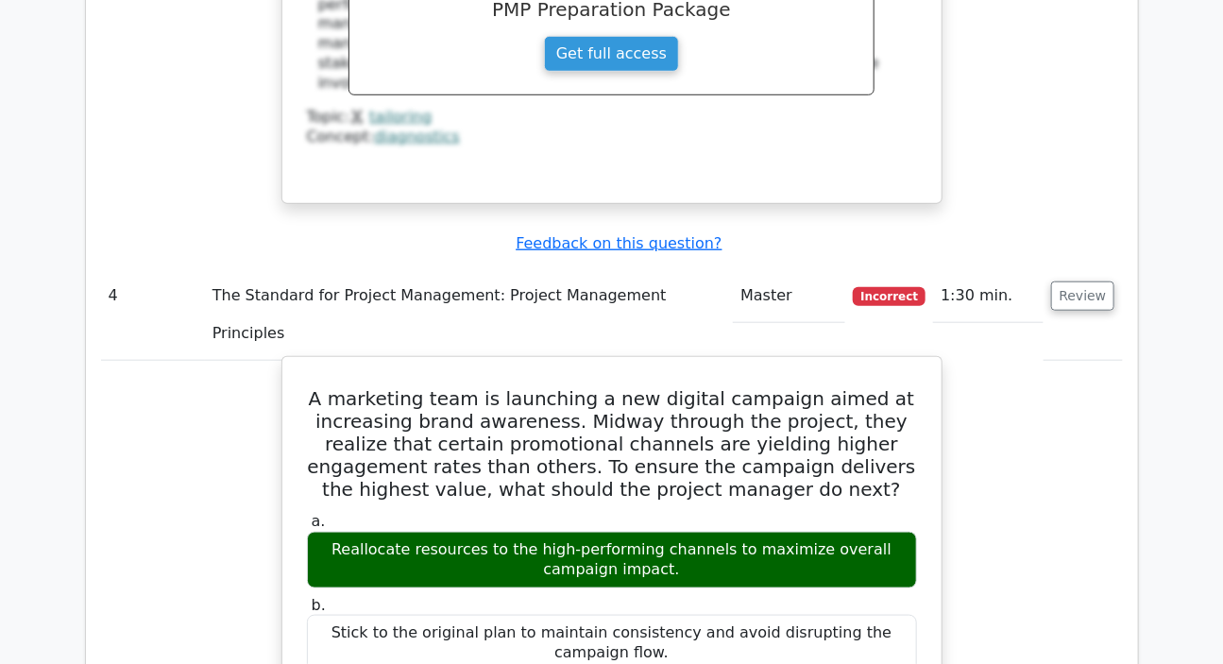
click at [758, 532] on div "Reallocate resources to the high-performing channels to maximize overall campai…" at bounding box center [612, 560] width 610 height 57
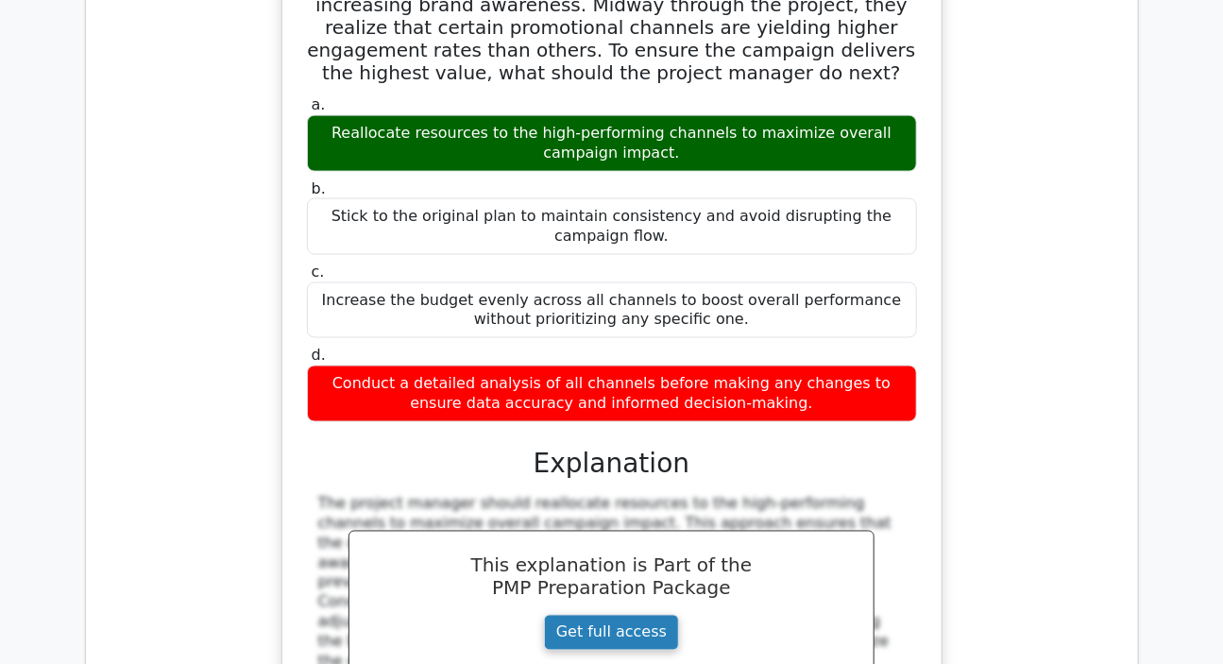
scroll to position [3607, 0]
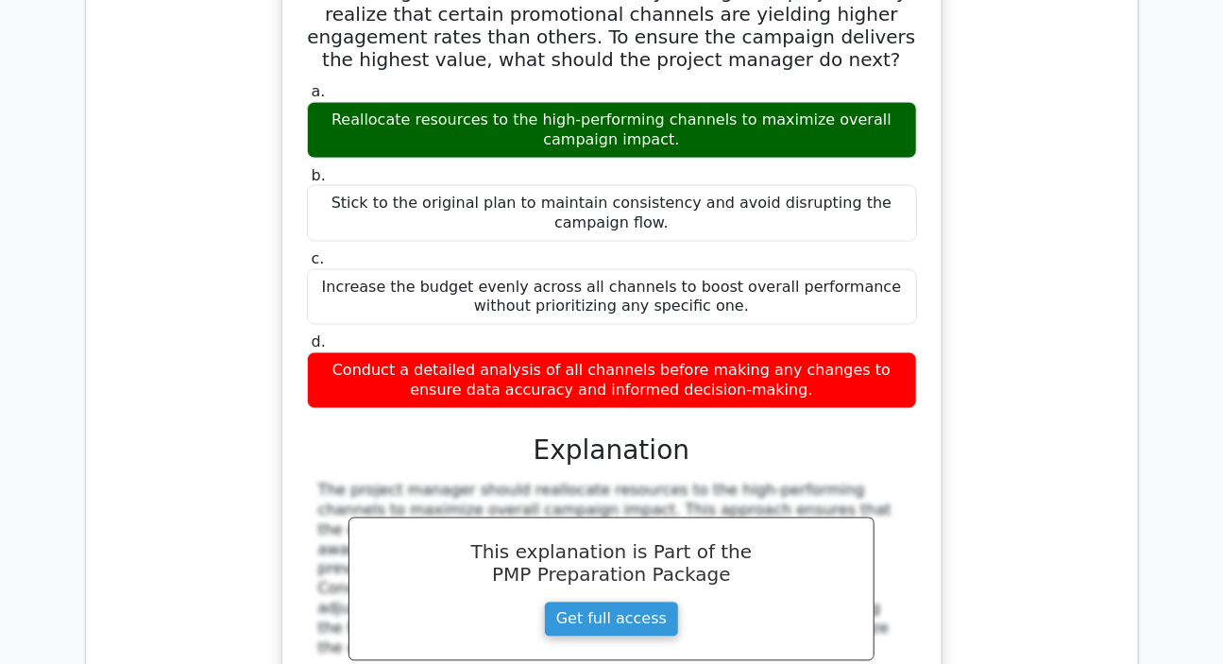
drag, startPoint x: 321, startPoint y: 299, endPoint x: 337, endPoint y: 452, distance: 153.9
click at [338, 482] on div "The project manager should reallocate resources to the high-performing channels…" at bounding box center [612, 614] width 610 height 265
drag, startPoint x: 318, startPoint y: 297, endPoint x: 338, endPoint y: 444, distance: 148.7
click at [340, 482] on div "The project manager should reallocate resources to the high-performing channels…" at bounding box center [612, 614] width 610 height 265
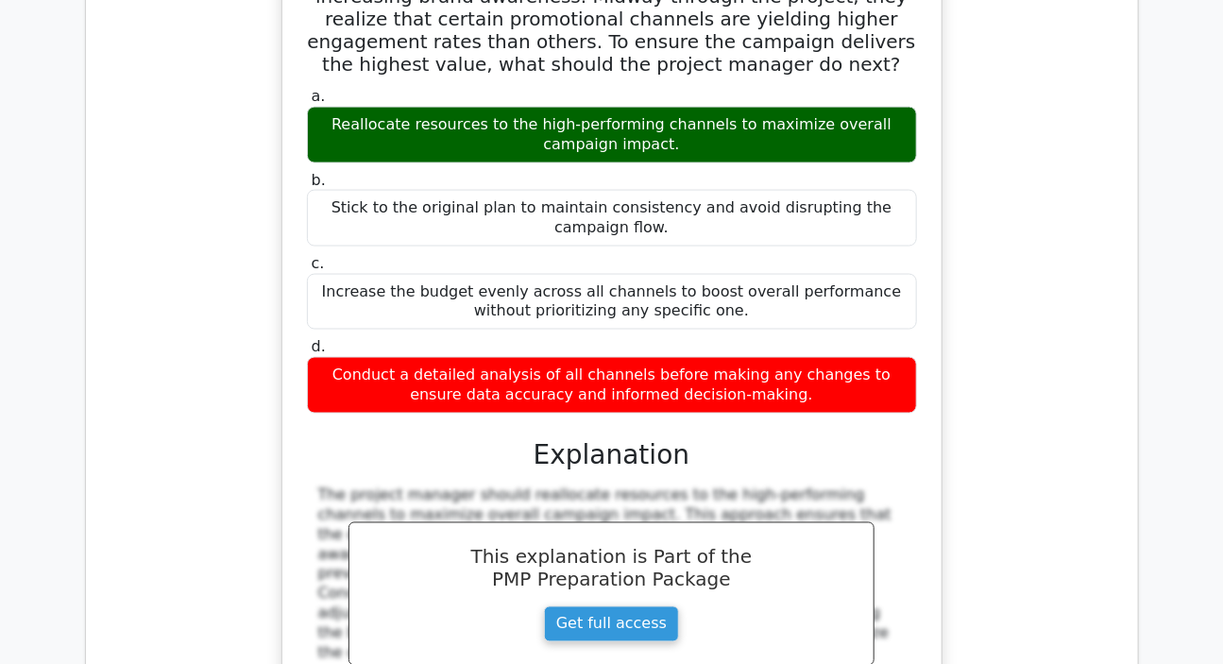
click at [1115, 302] on div "A marketing team is launching a new digital campaign aimed at increasing brand …" at bounding box center [612, 364] width 1022 height 866
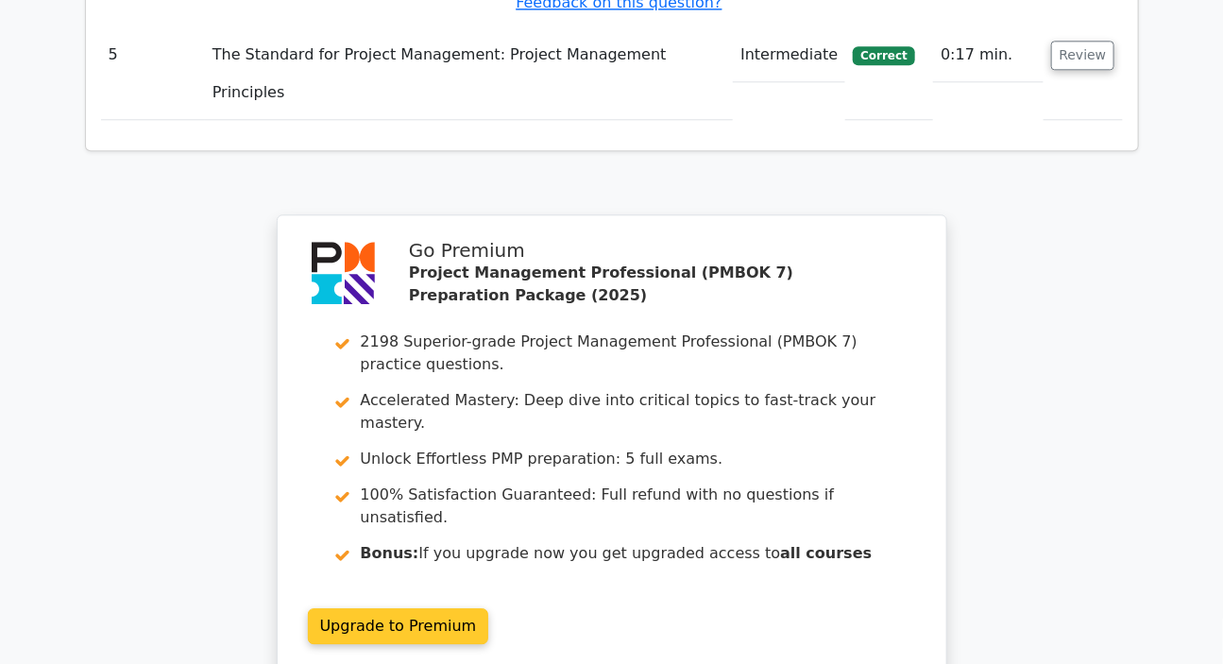
scroll to position [4208, 0]
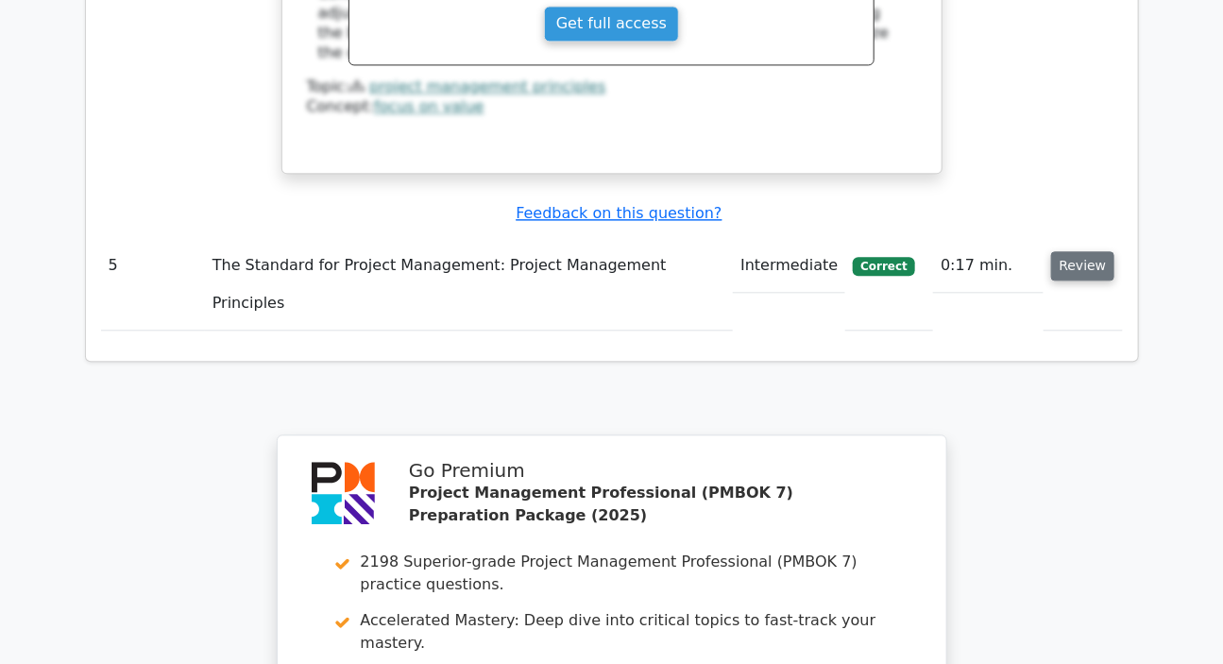
click at [1075, 251] on button "Review" at bounding box center [1083, 265] width 64 height 29
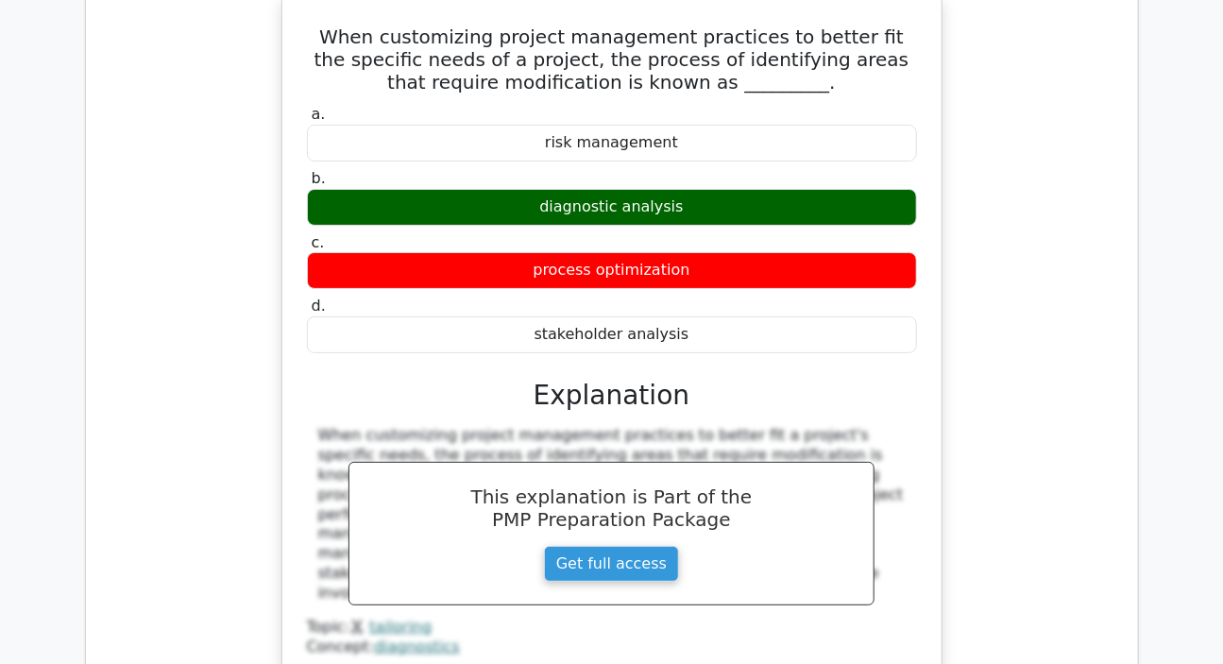
scroll to position [2576, 0]
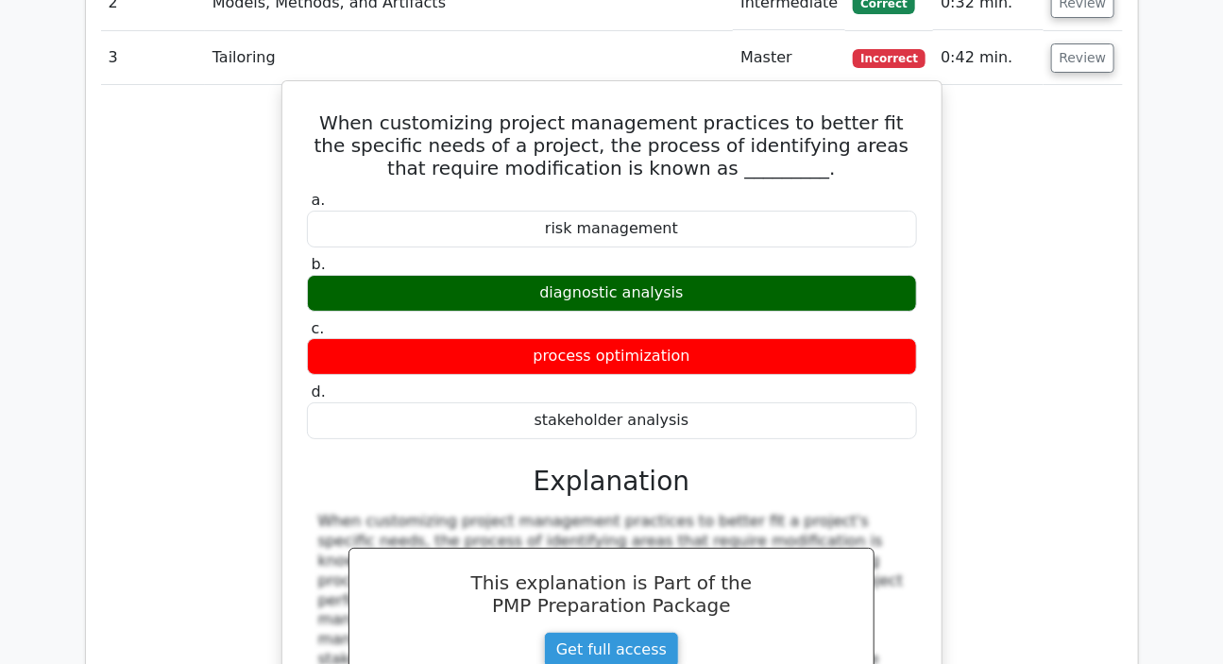
drag, startPoint x: 314, startPoint y: 359, endPoint x: 331, endPoint y: 546, distance: 187.8
click at [331, 546] on div "a. risk management b. diagnostic analysis c. d." at bounding box center [612, 482] width 614 height 590
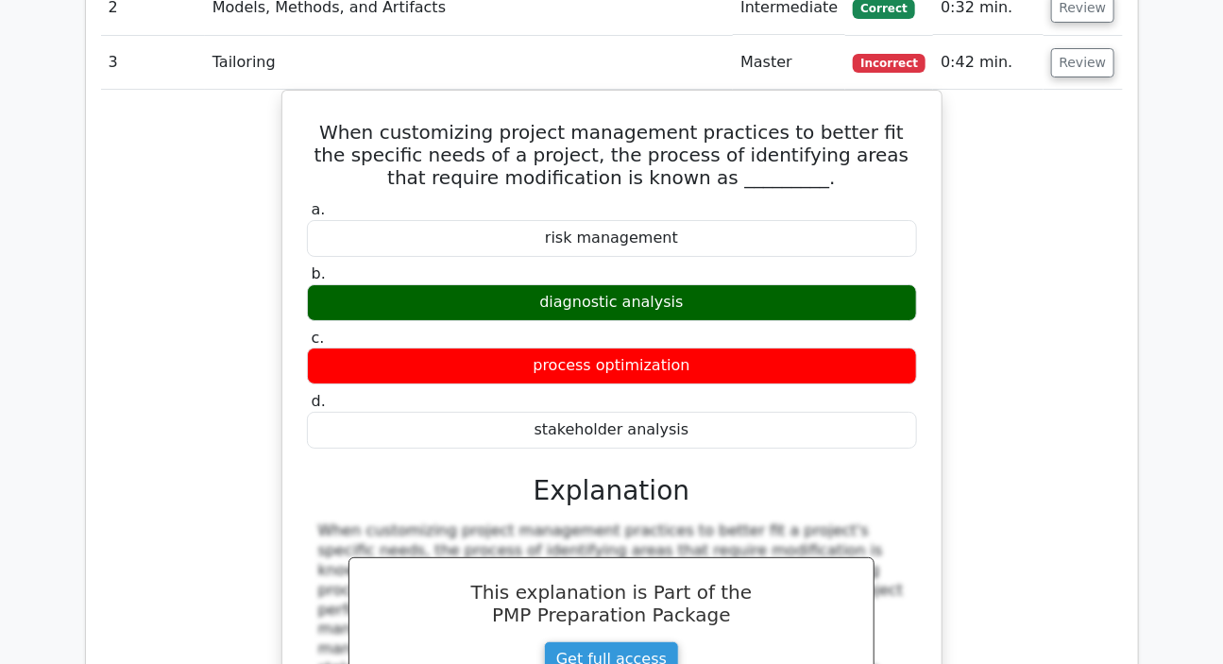
click at [1175, 488] on main "Go Premium Project Management Professional (PMBOK 7) Preparation Package (2025)…" at bounding box center [611, 487] width 1223 height 6006
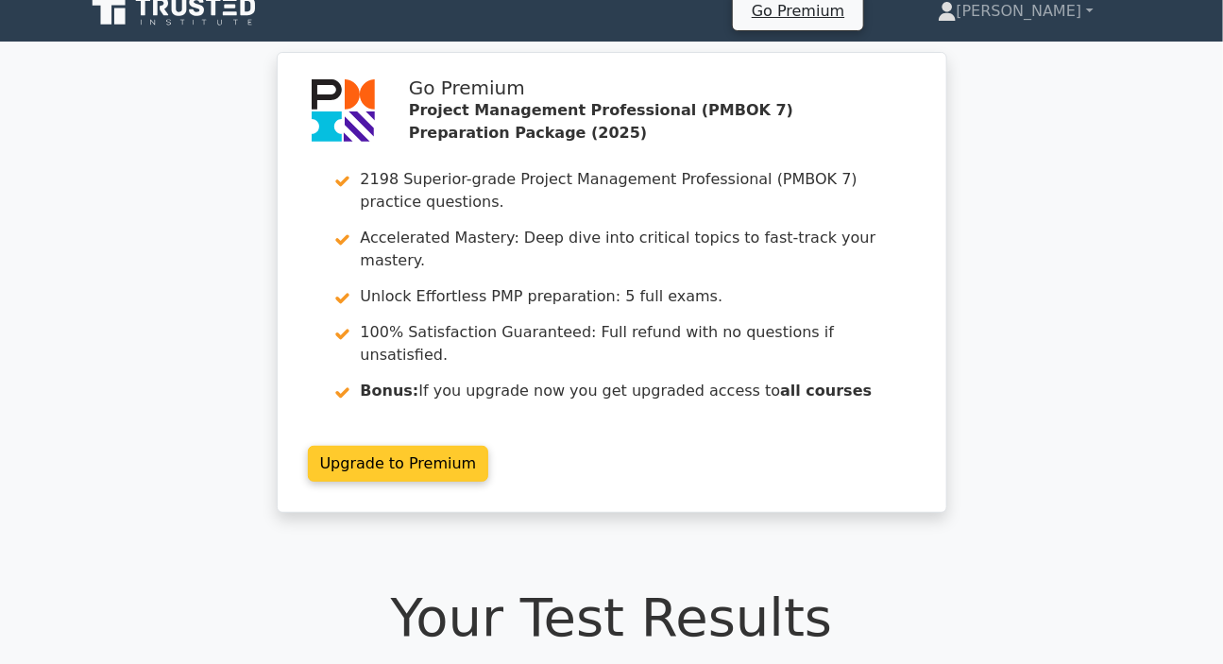
scroll to position [0, 0]
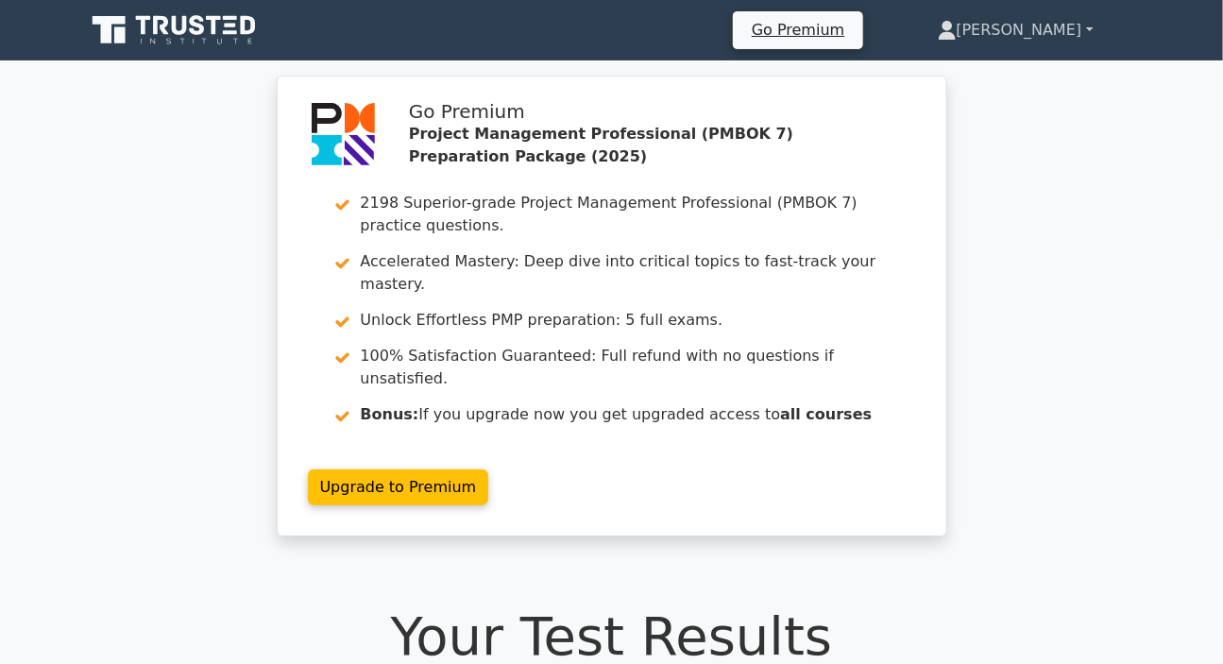
click at [1039, 24] on link "[PERSON_NAME]" at bounding box center [1016, 30] width 247 height 38
click at [996, 65] on link "Profile" at bounding box center [968, 75] width 149 height 30
